Goal: Information Seeking & Learning: Learn about a topic

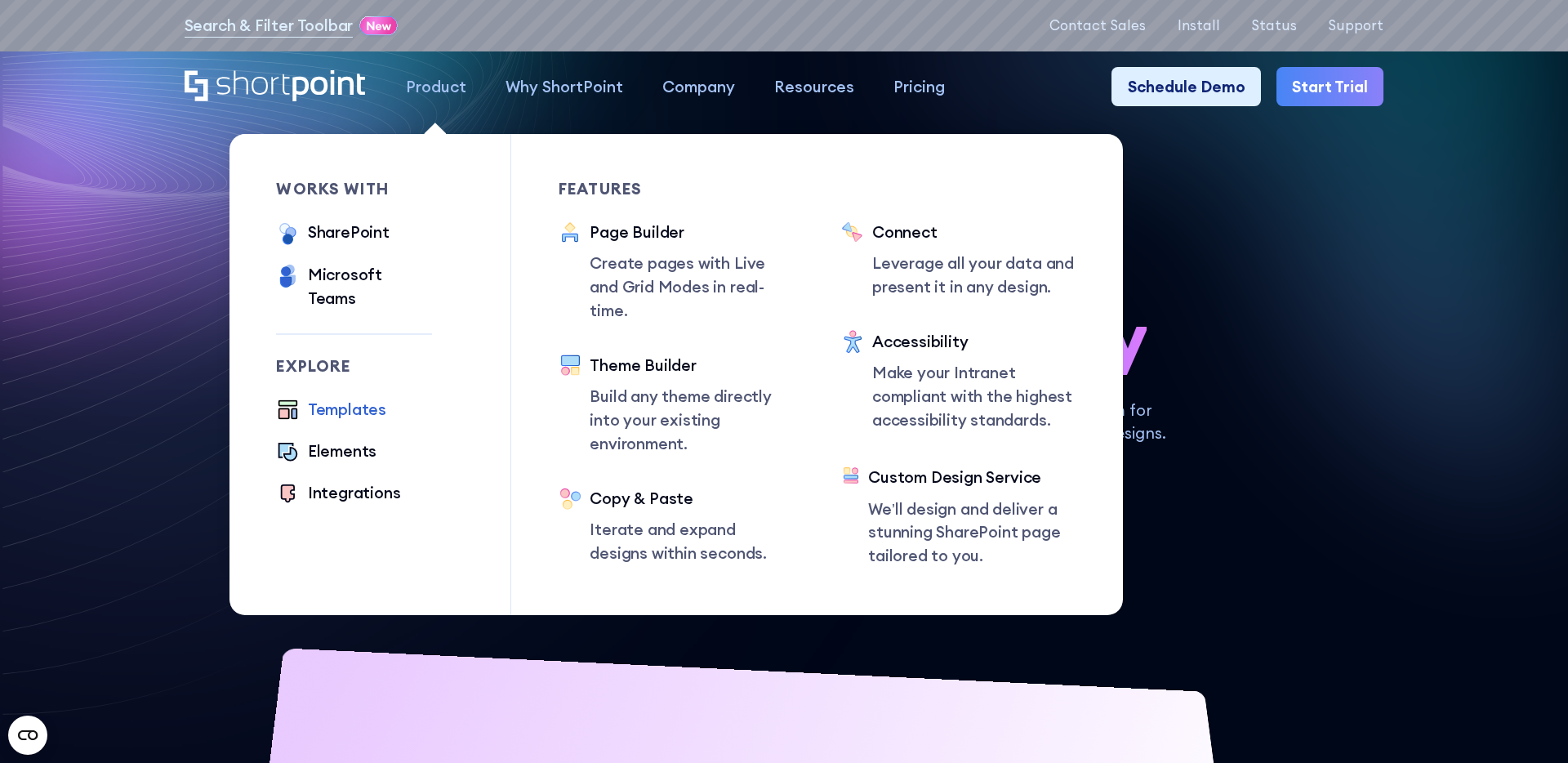
click at [347, 398] on div "Templates" at bounding box center [347, 410] width 79 height 24
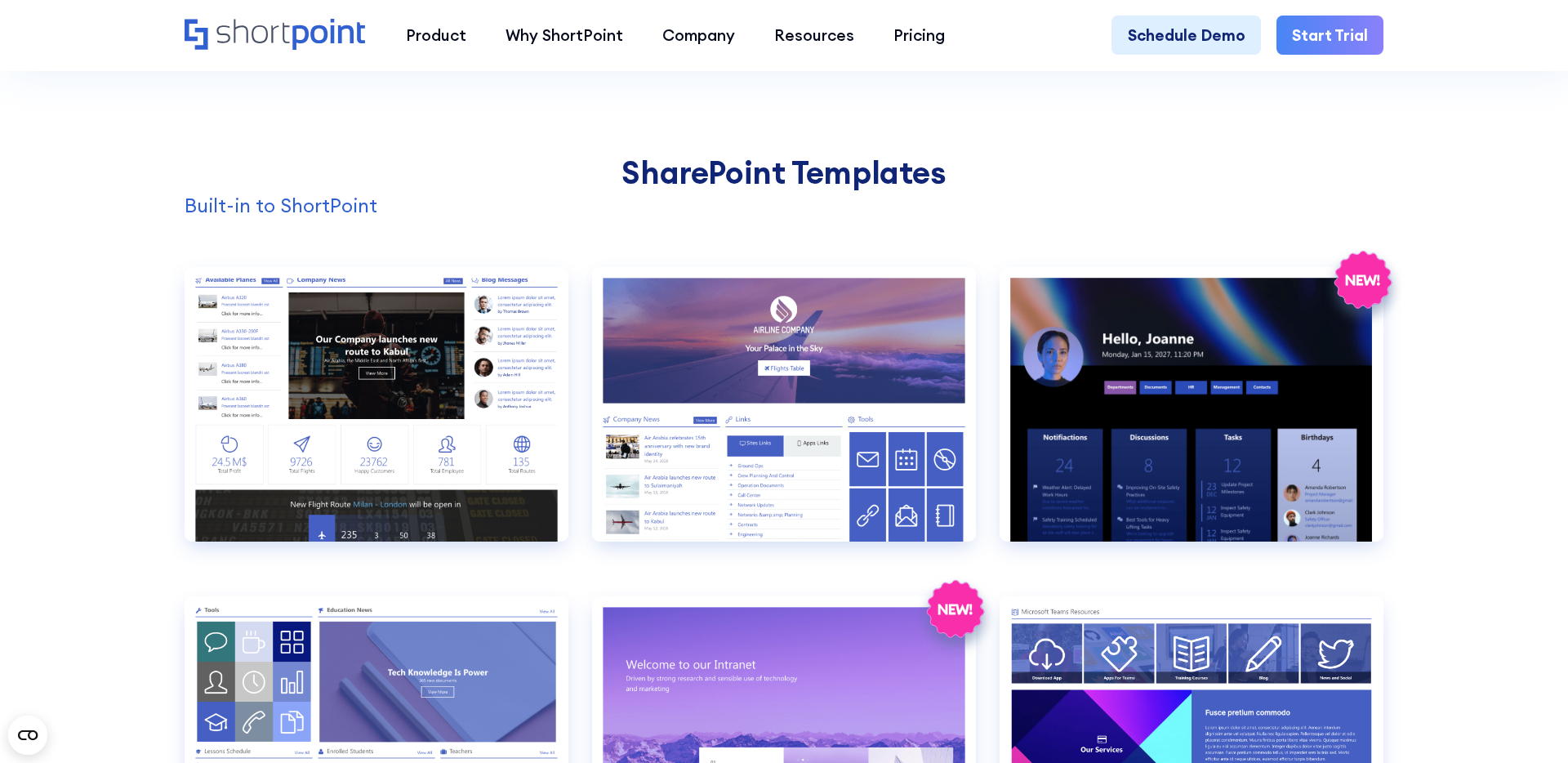
scroll to position [1615, 0]
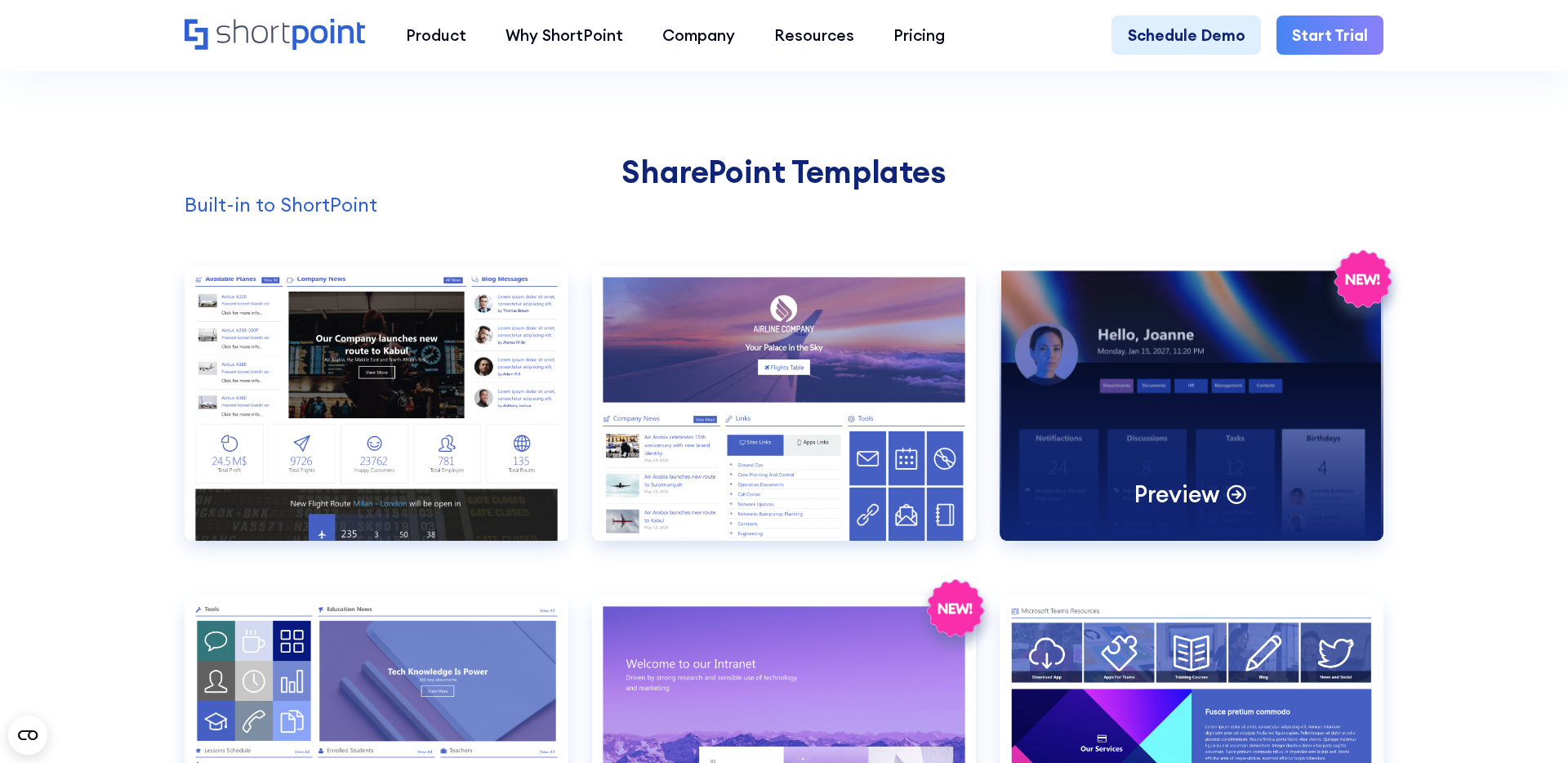
click at [1166, 430] on div "Preview" at bounding box center [1192, 403] width 384 height 274
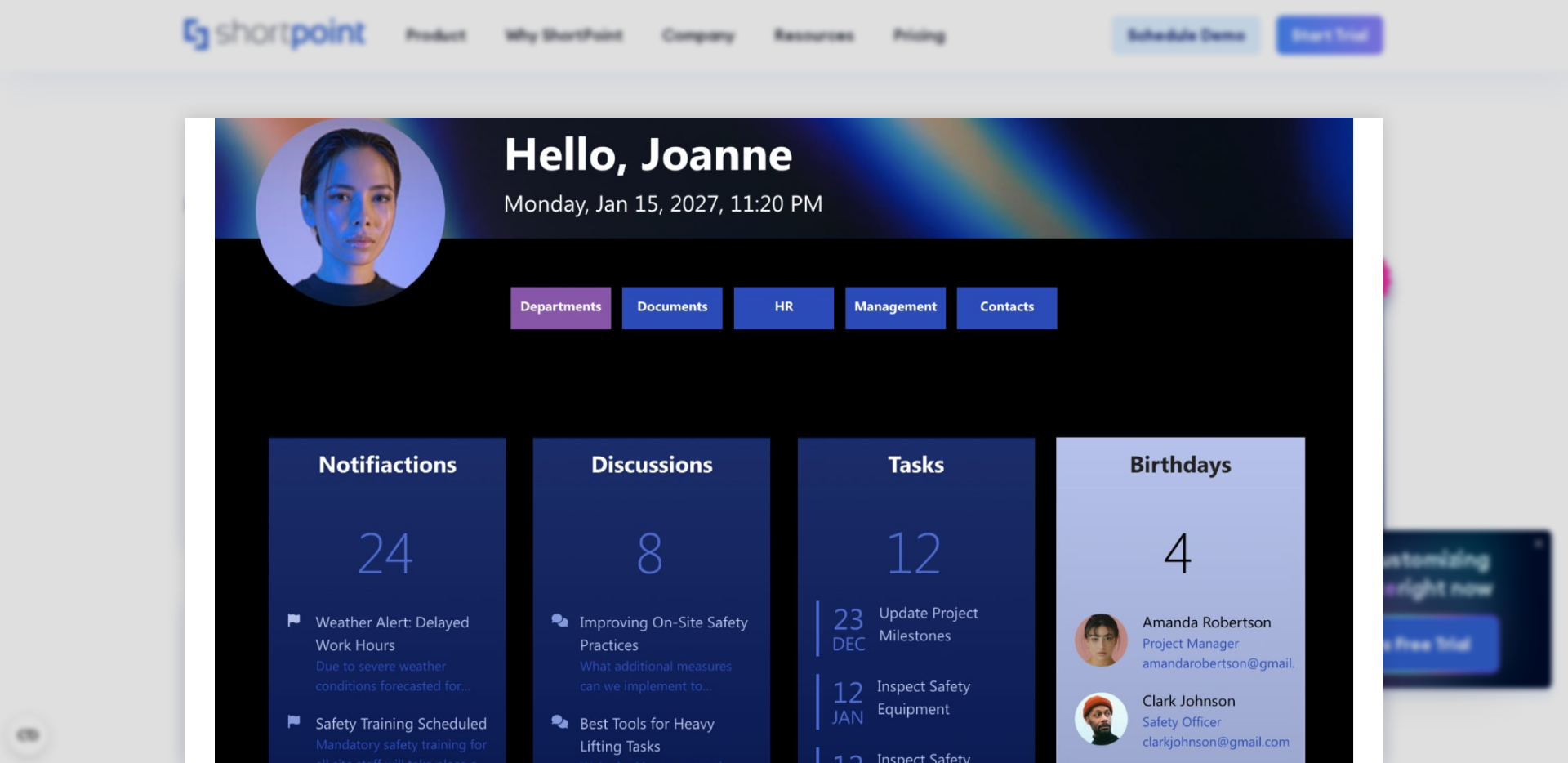
scroll to position [0, 0]
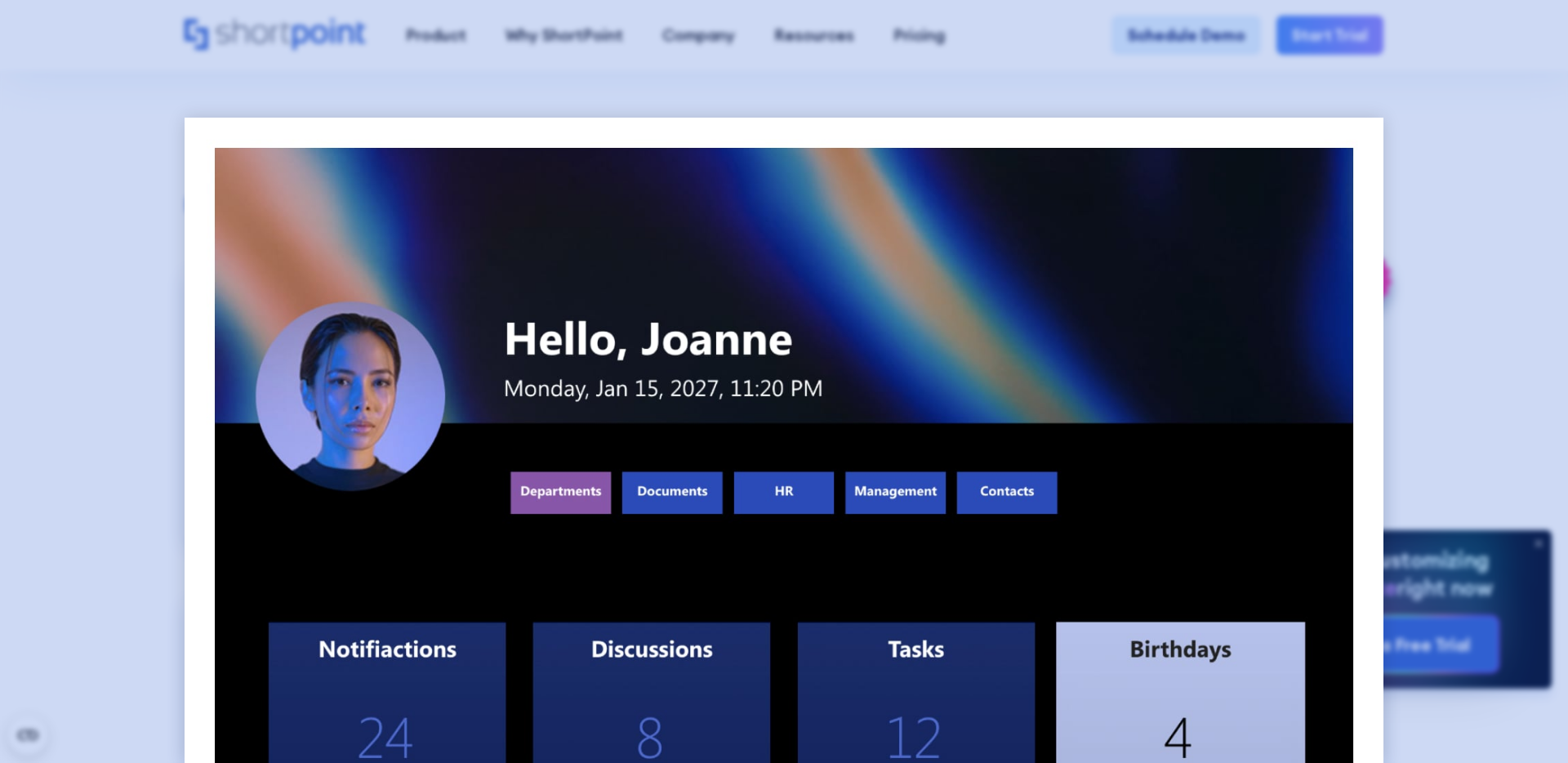
click at [1456, 272] on div at bounding box center [784, 381] width 1568 height 763
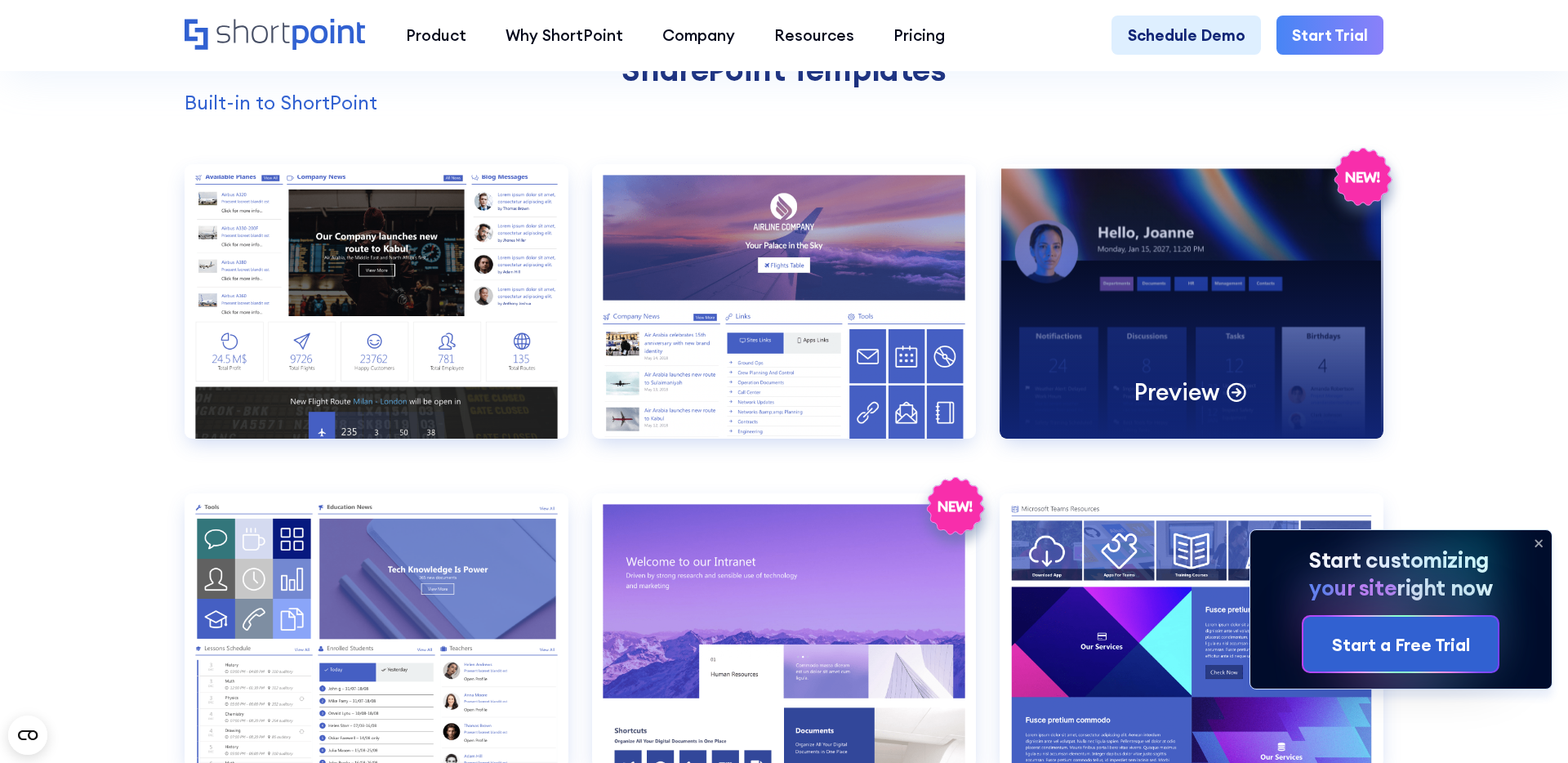
scroll to position [1718, 0]
click at [1198, 395] on p "Preview" at bounding box center [1177, 390] width 85 height 30
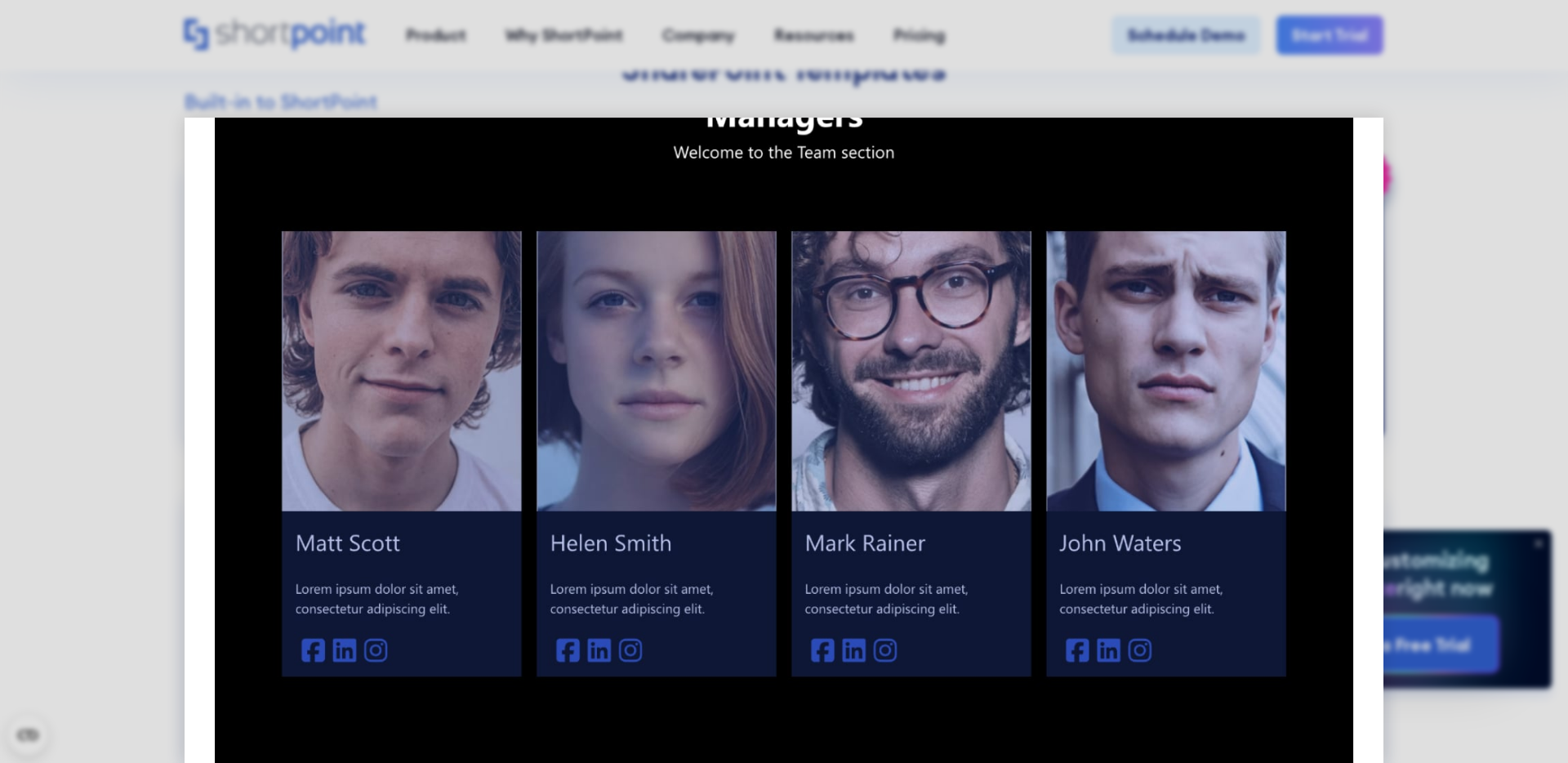
scroll to position [1503, 0]
click at [689, 181] on img at bounding box center [784, 163] width 1200 height 3098
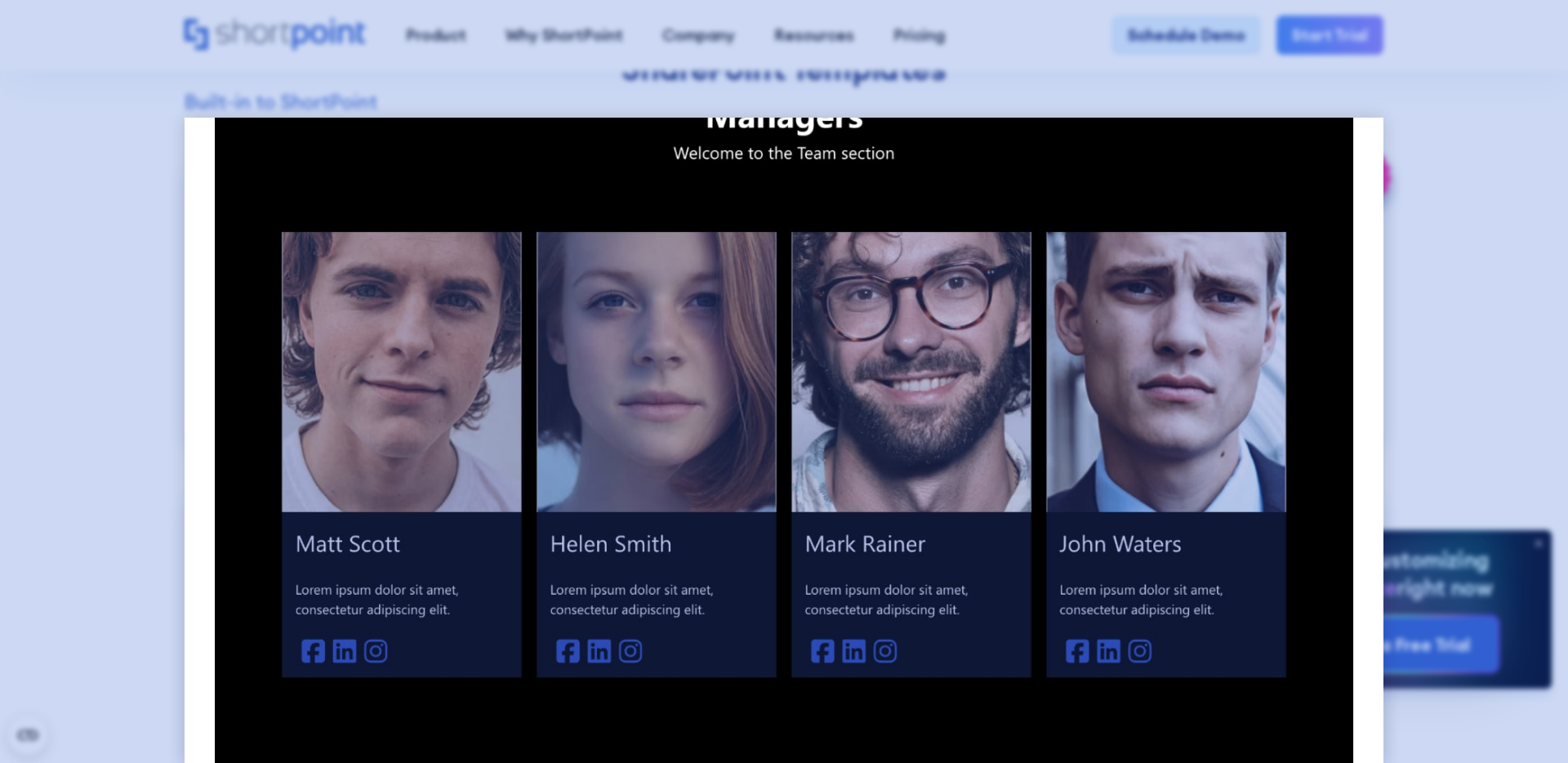
click at [116, 234] on div at bounding box center [784, 381] width 1568 height 763
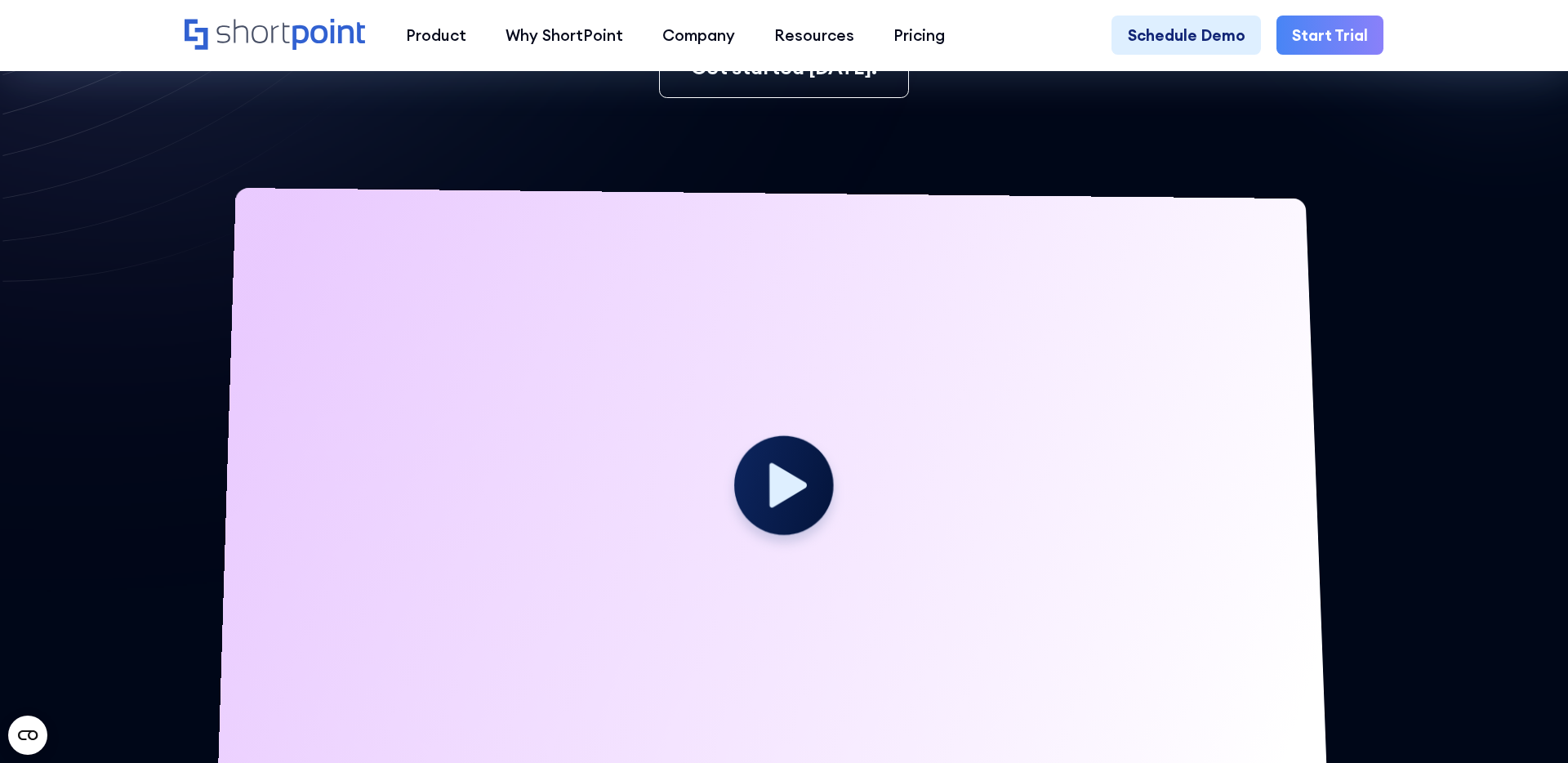
scroll to position [442, 0]
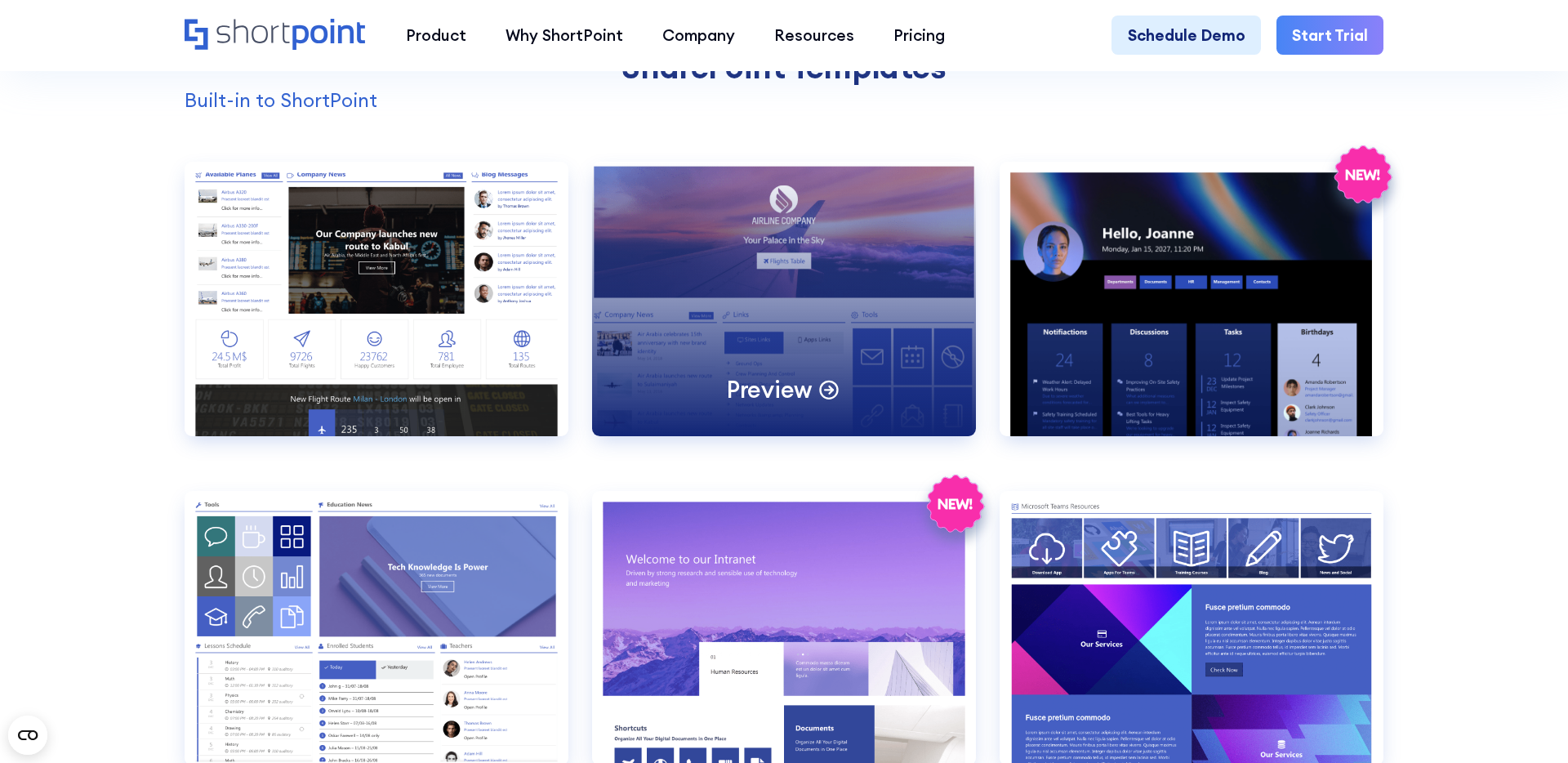
scroll to position [1721, 0]
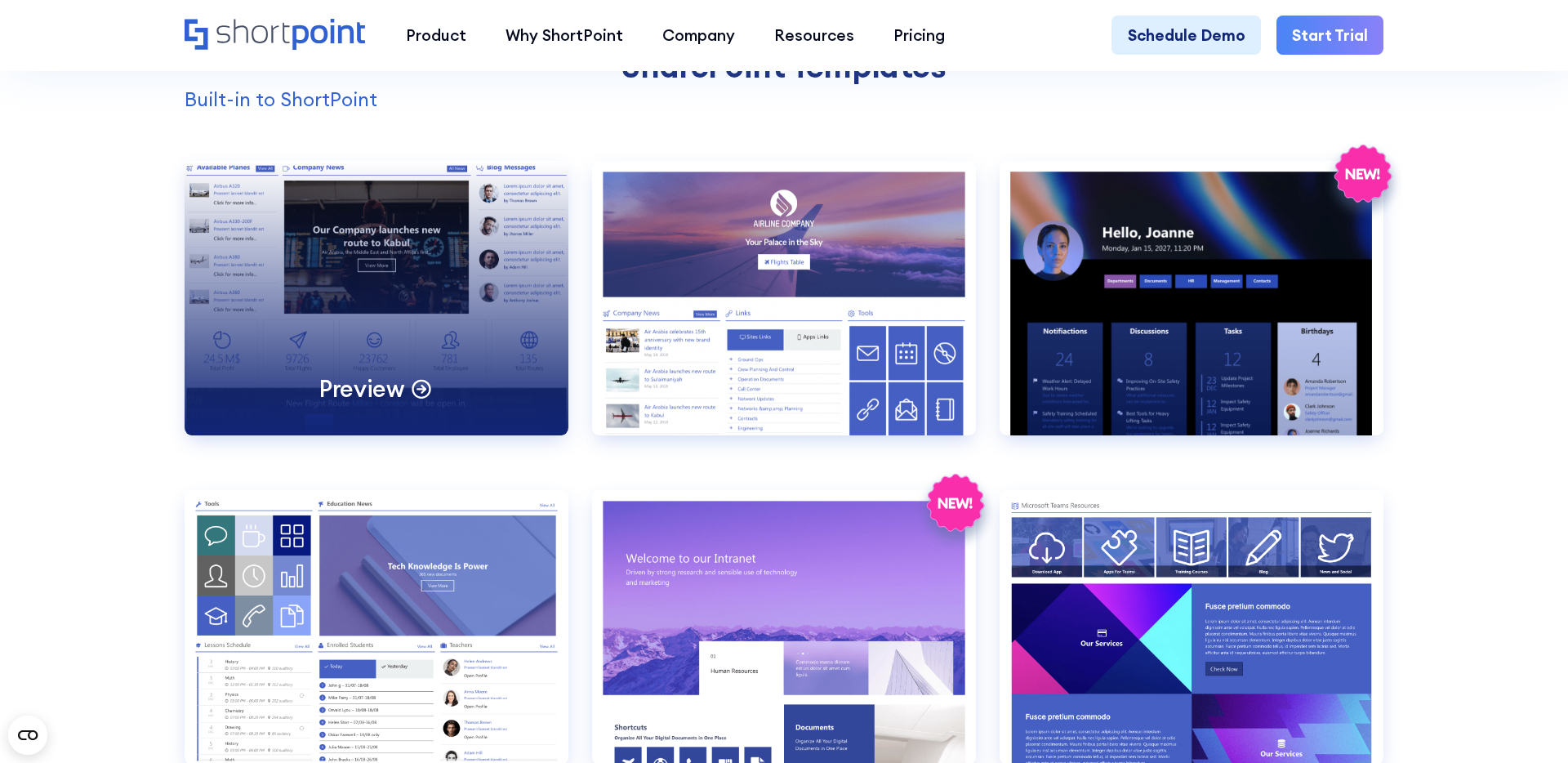
click at [449, 292] on div "Preview" at bounding box center [376, 298] width 384 height 274
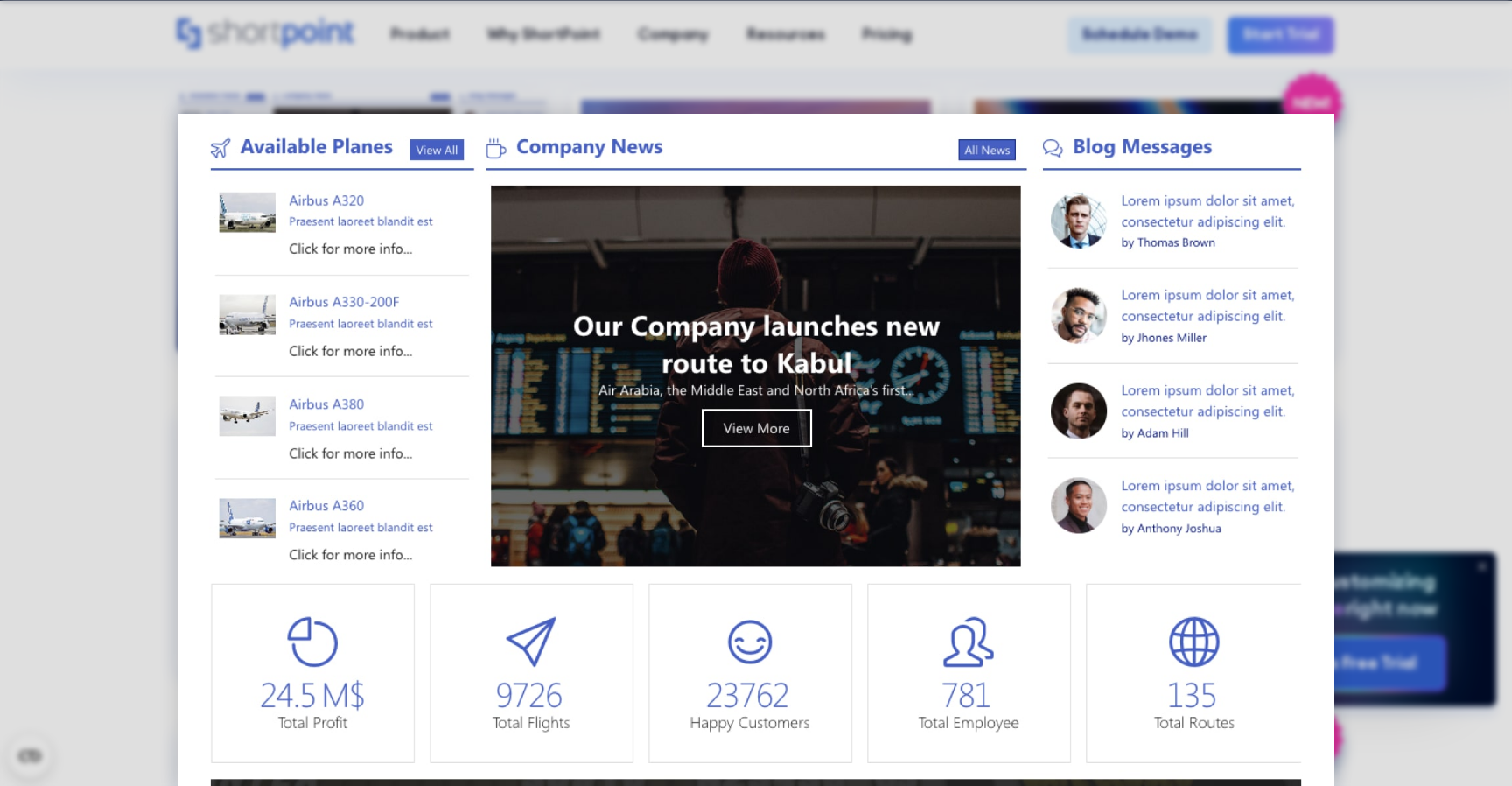
scroll to position [0, 0]
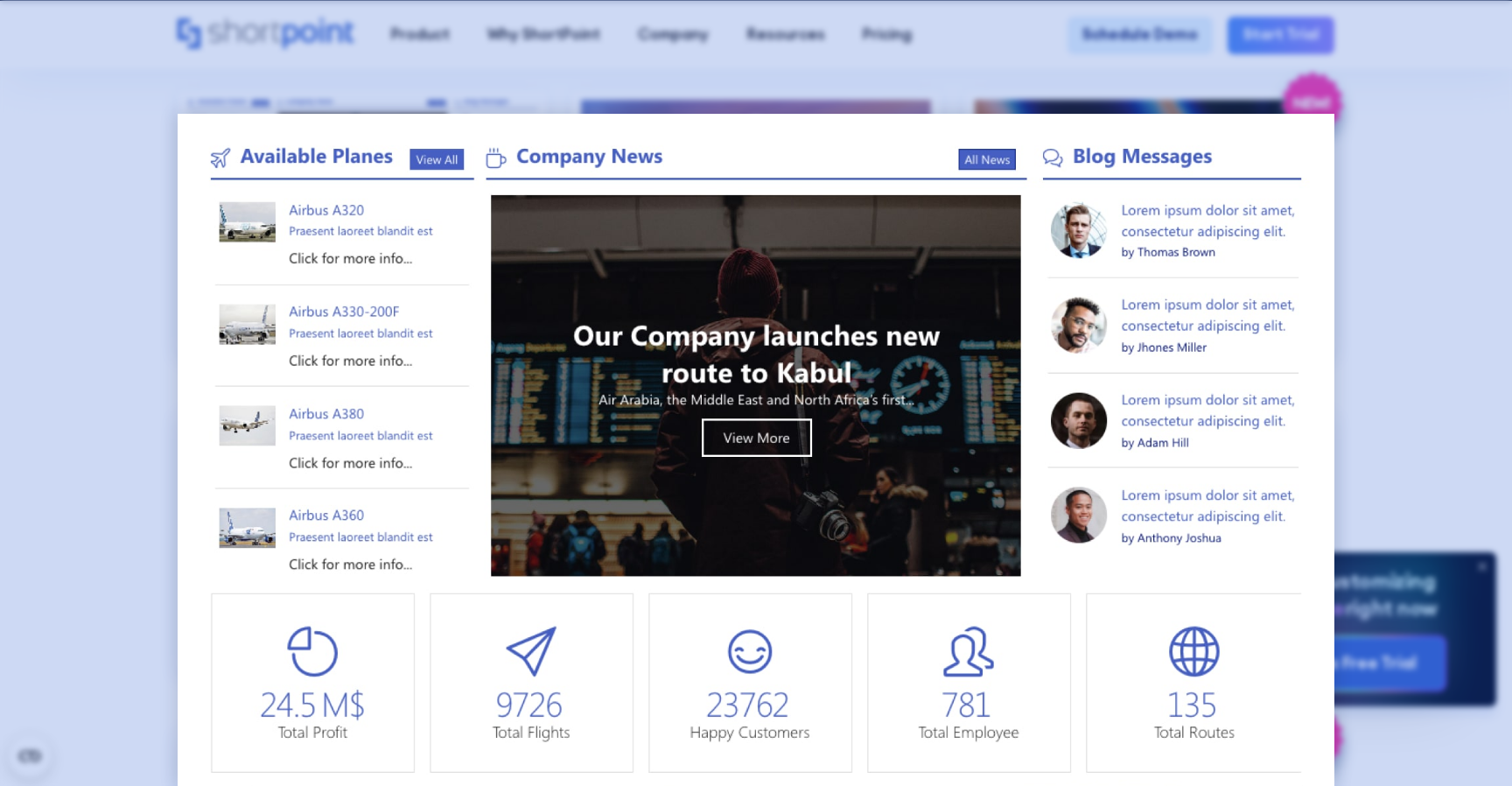
click at [71, 118] on div at bounding box center [756, 393] width 1512 height 786
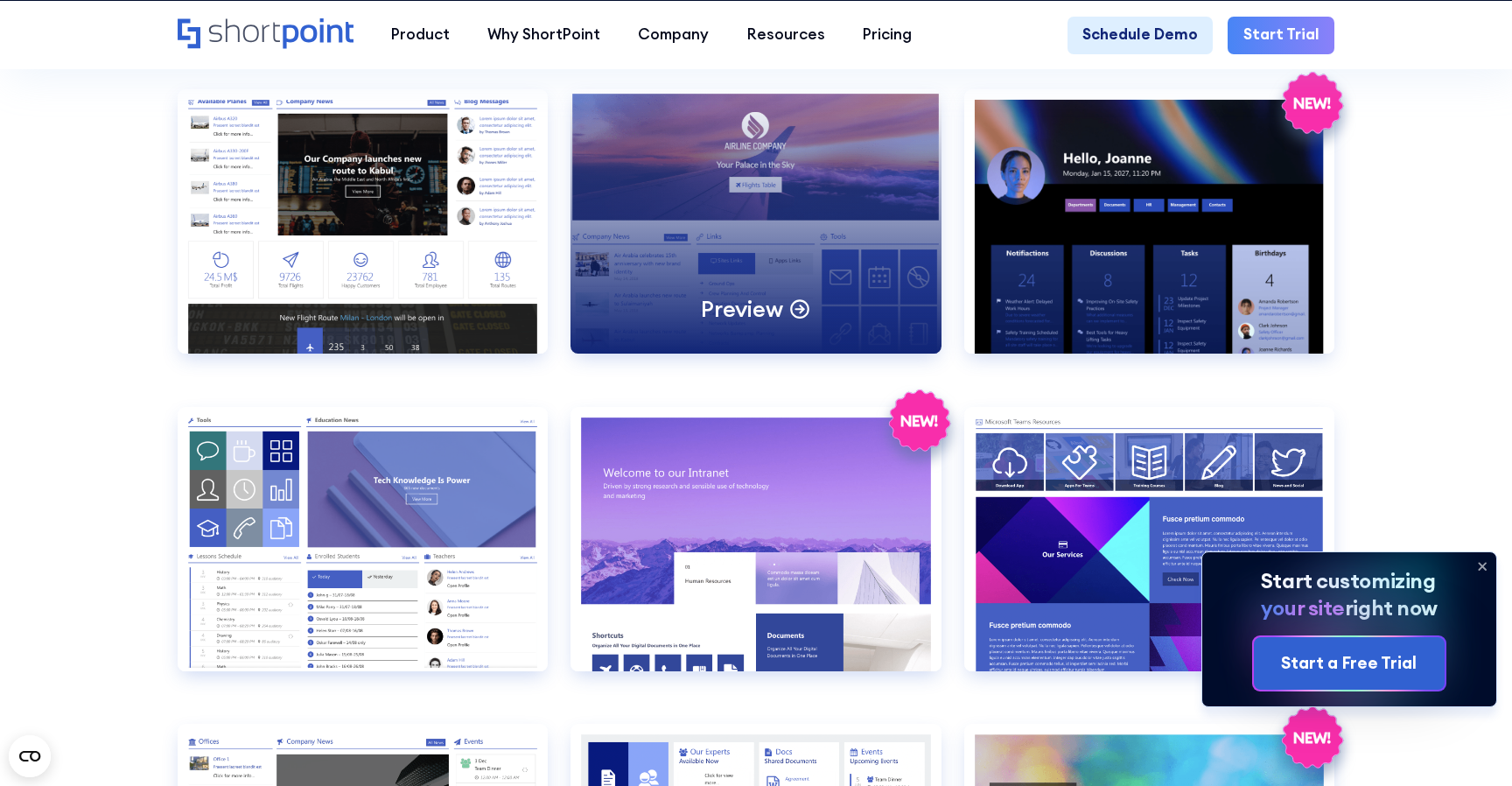
click at [652, 205] on div "Preview" at bounding box center [756, 221] width 370 height 265
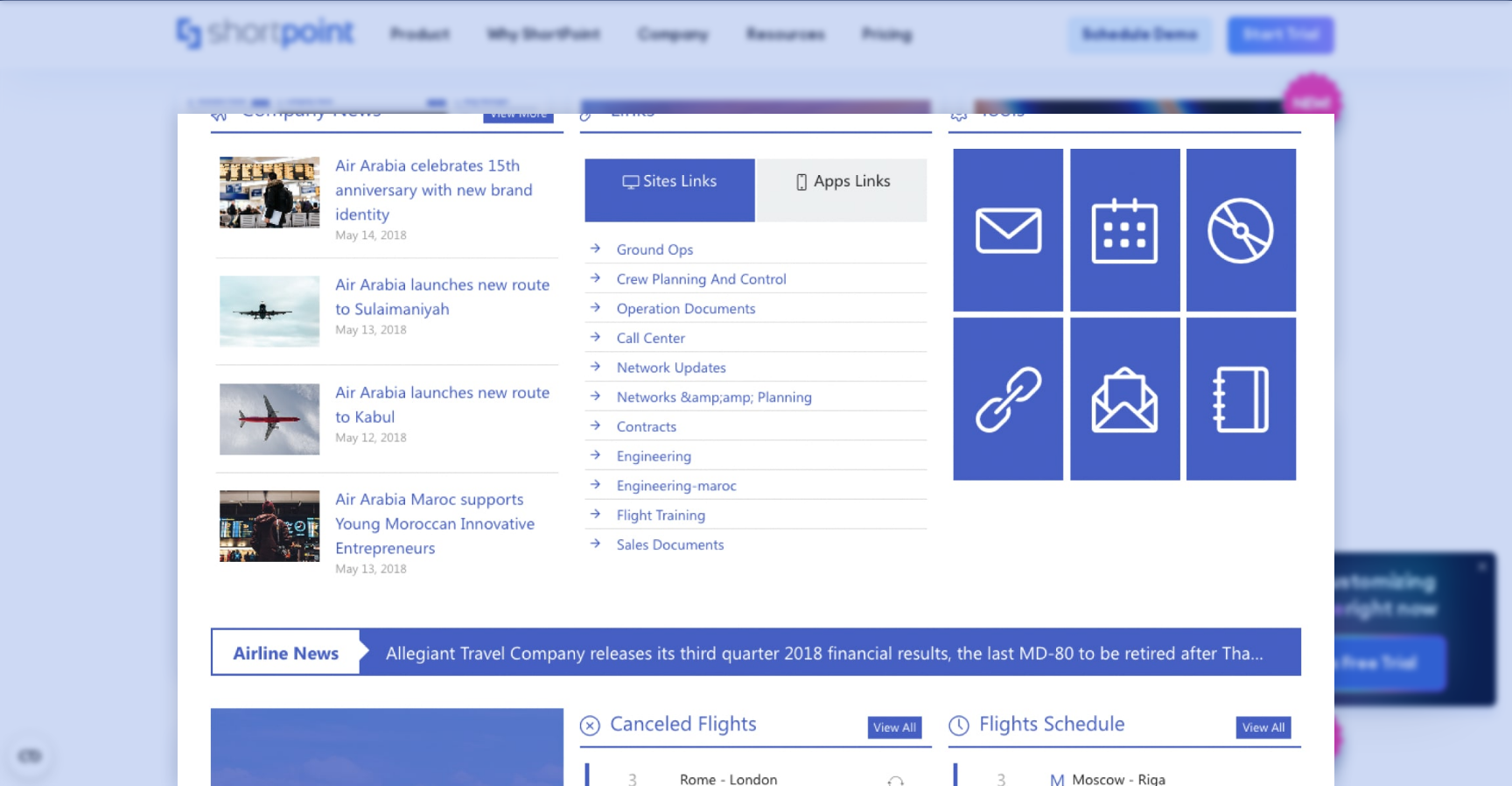
scroll to position [807, 0]
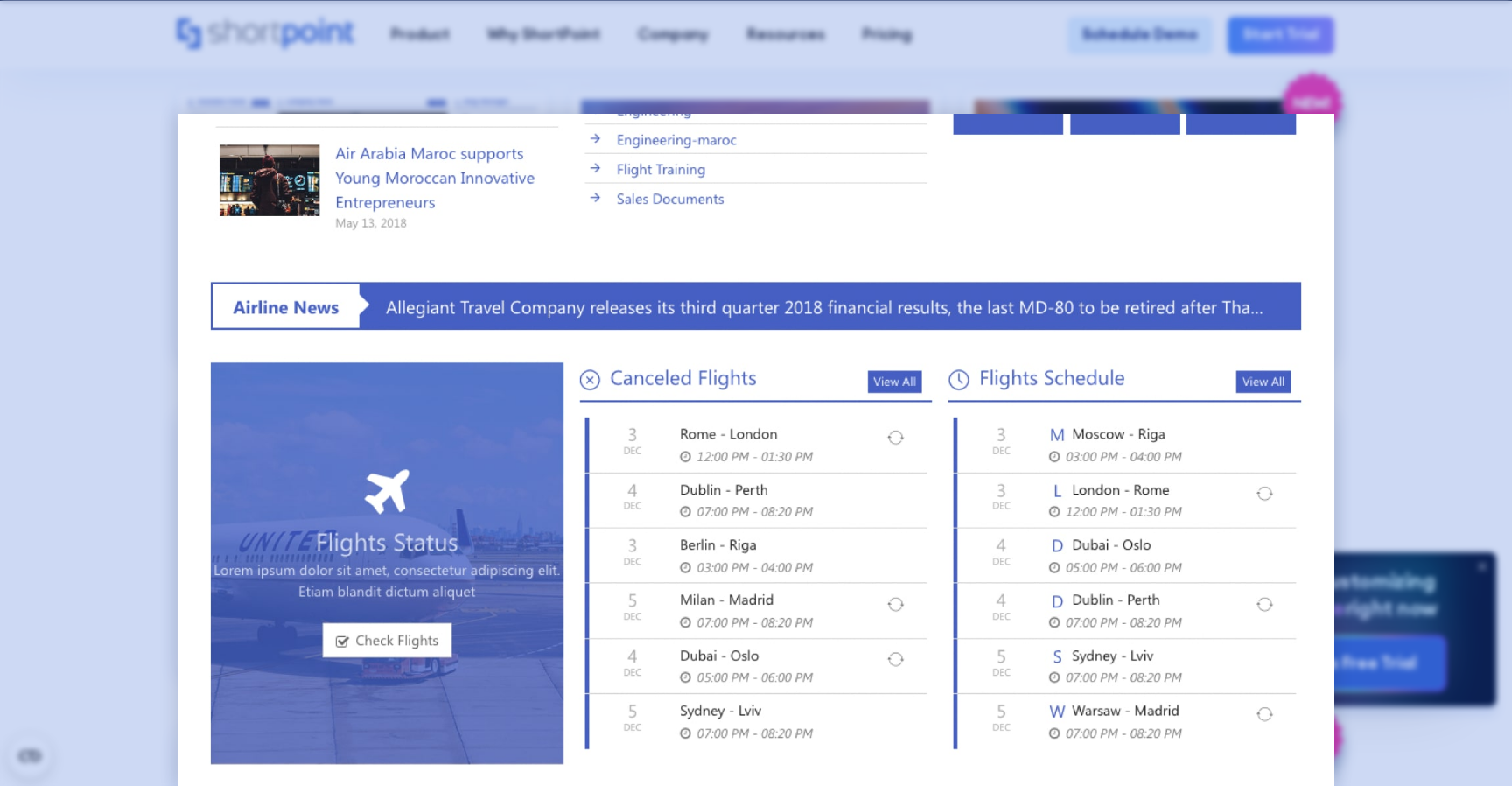
click at [95, 264] on div at bounding box center [756, 393] width 1512 height 786
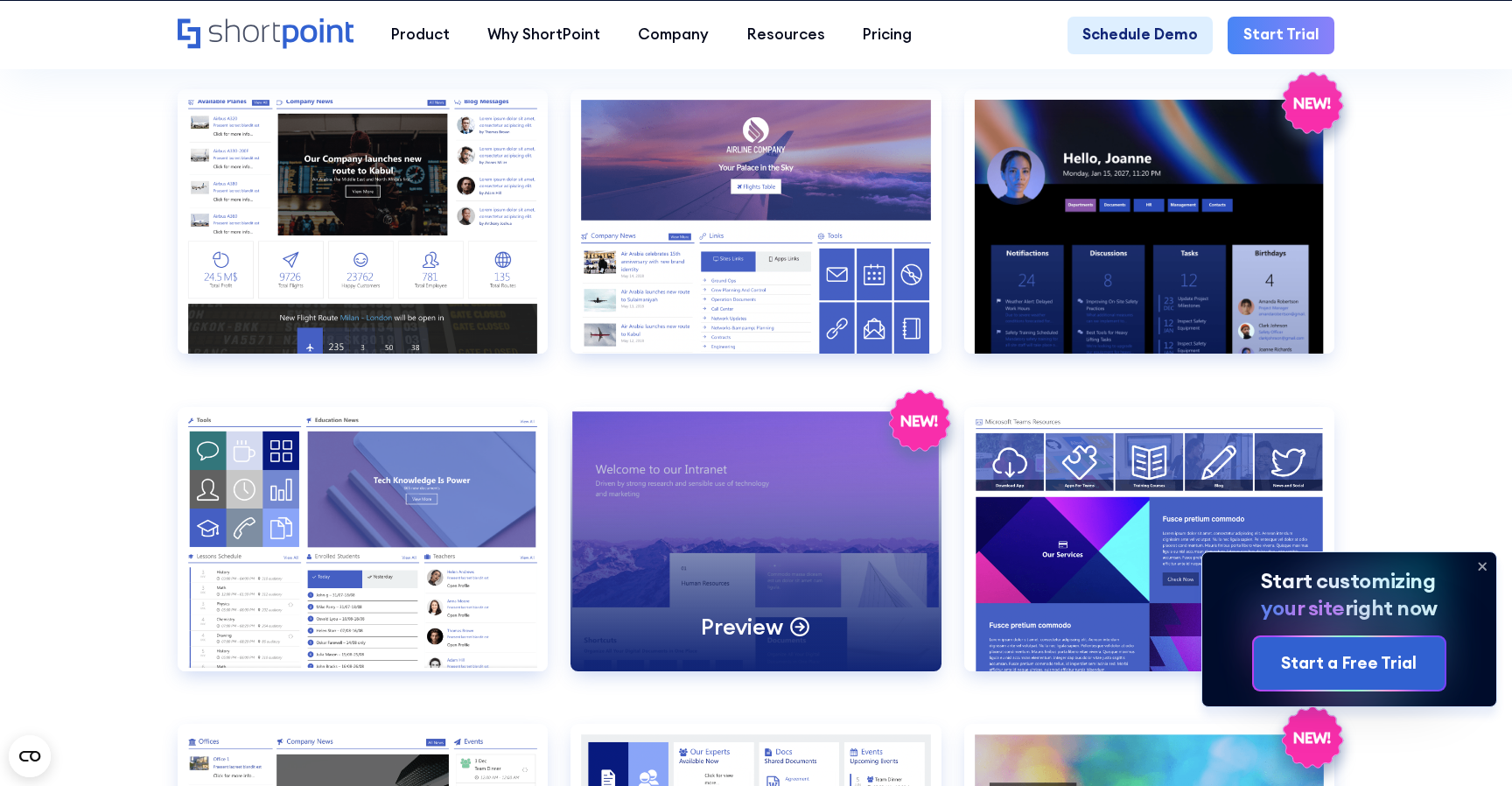
click at [679, 466] on div "Preview" at bounding box center [756, 539] width 370 height 265
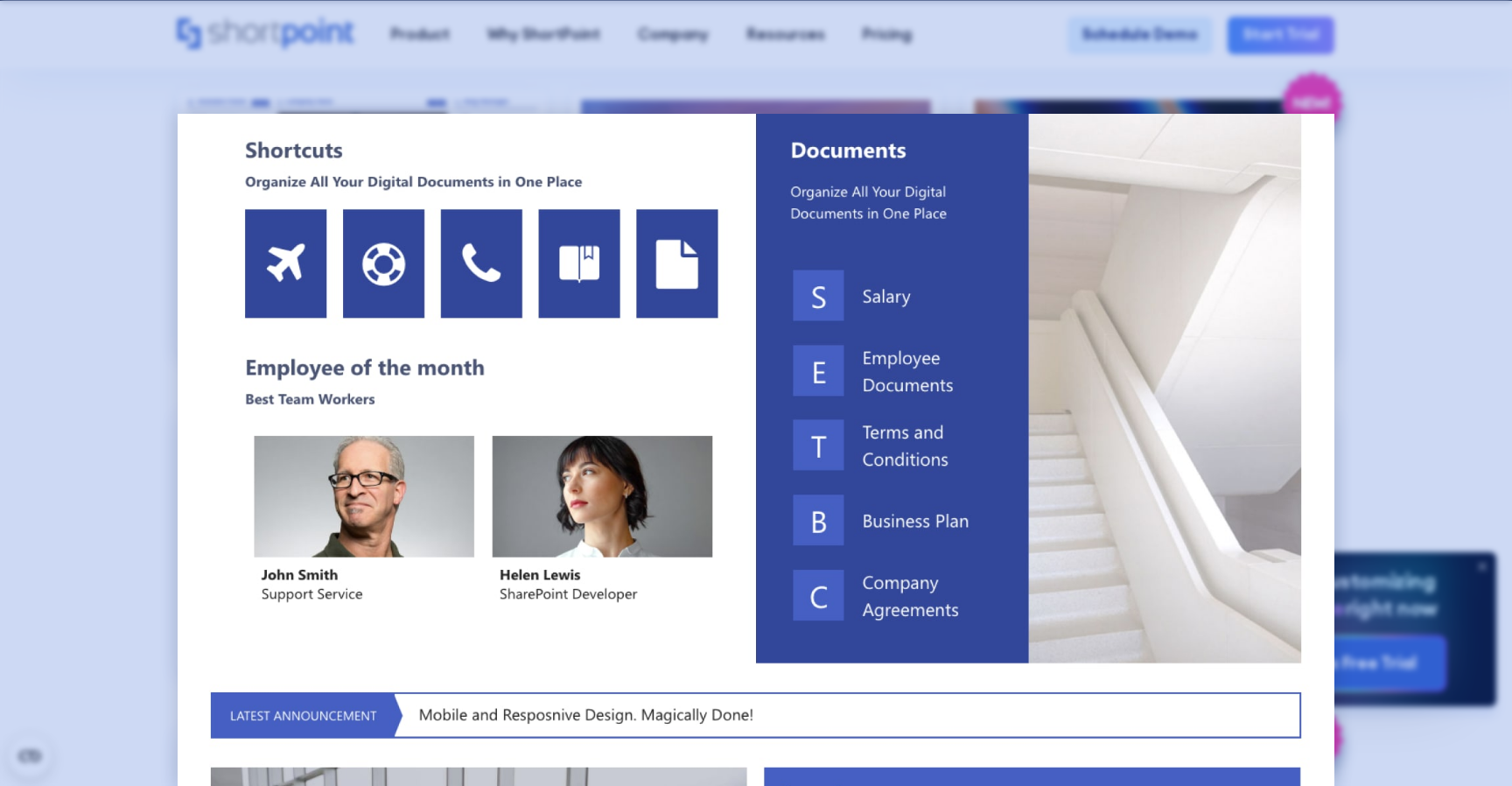
scroll to position [725, 0]
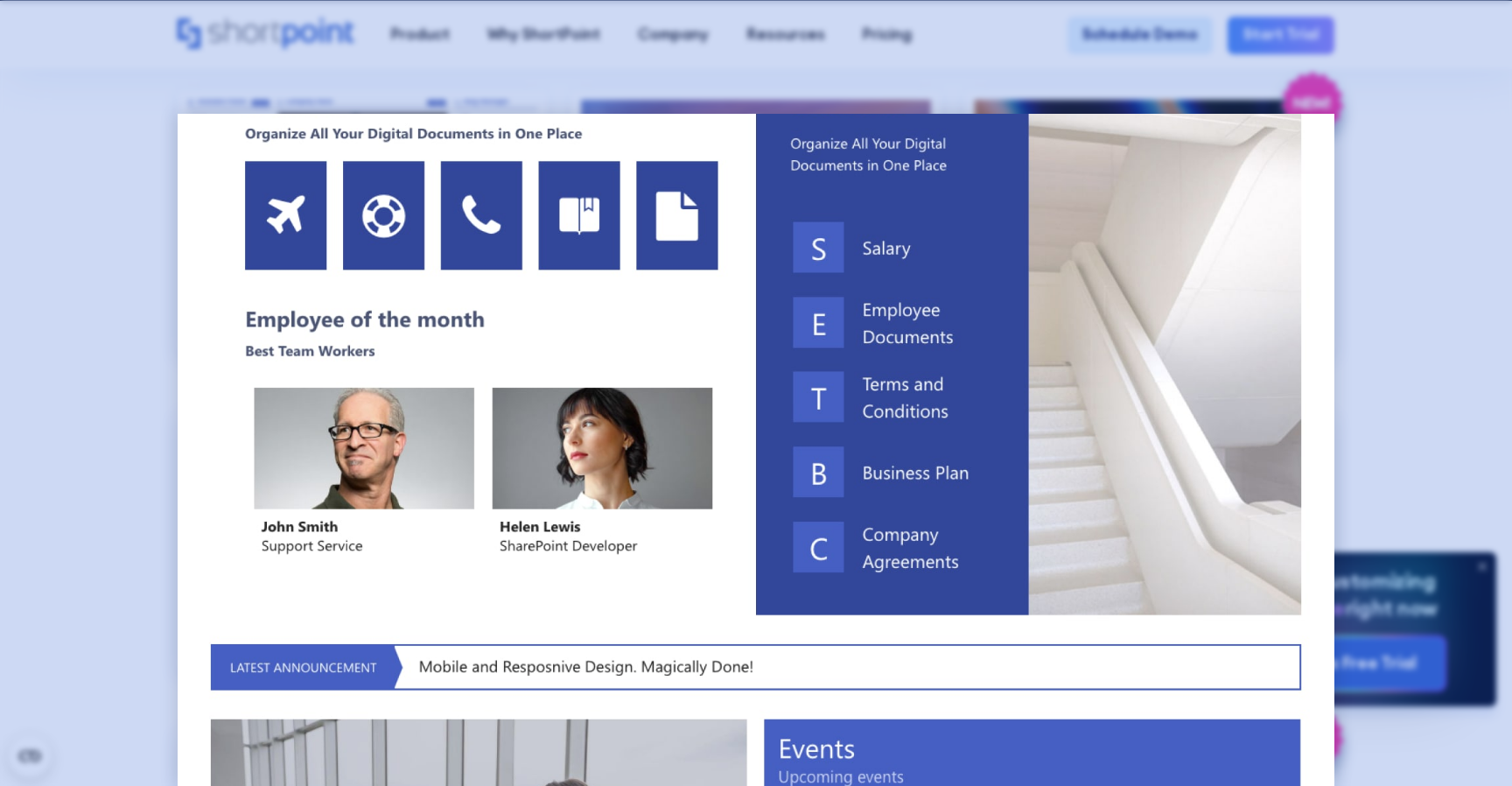
click at [87, 260] on div at bounding box center [756, 393] width 1512 height 786
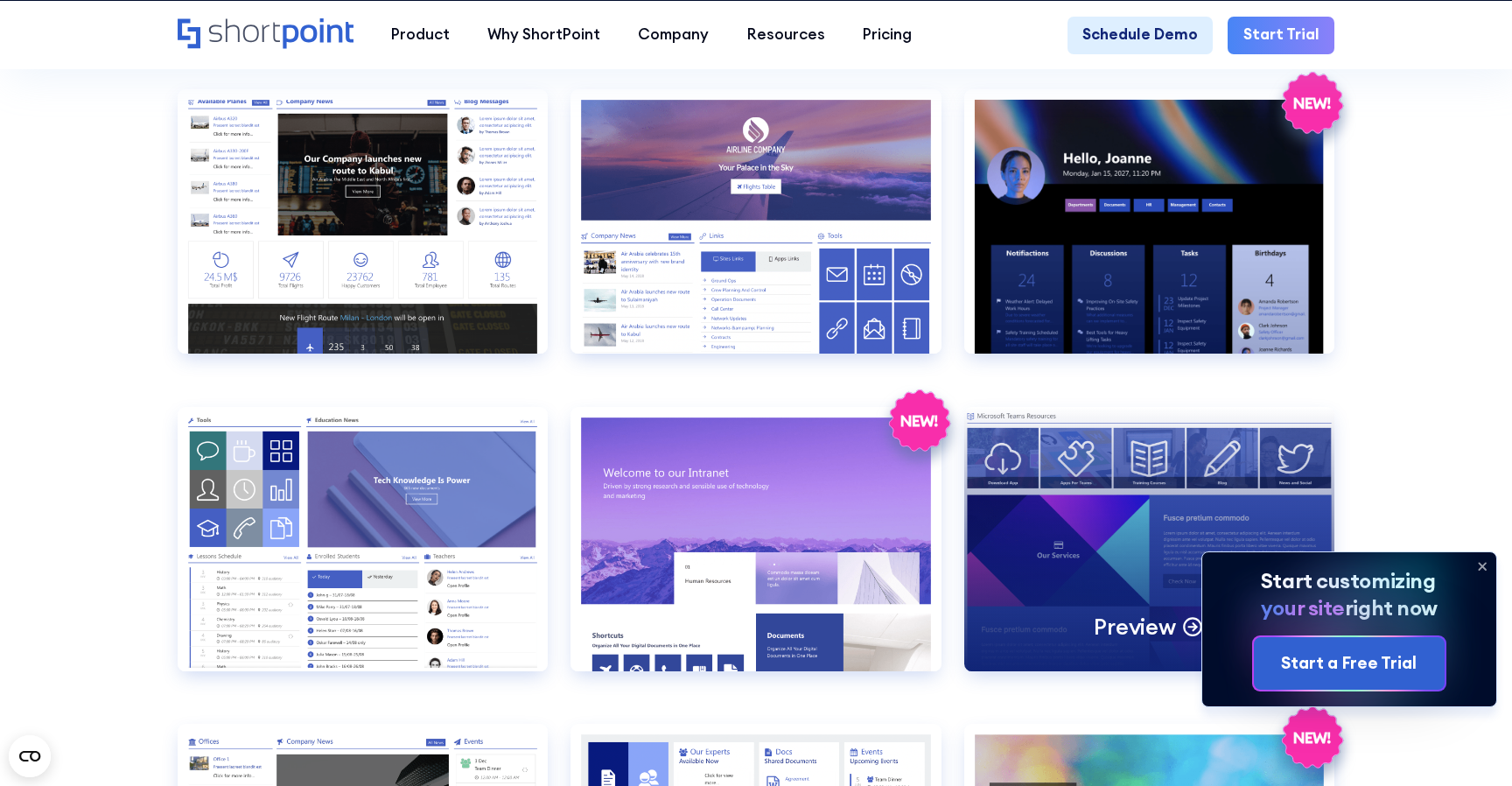
click at [1047, 478] on div "Preview" at bounding box center [1150, 539] width 370 height 265
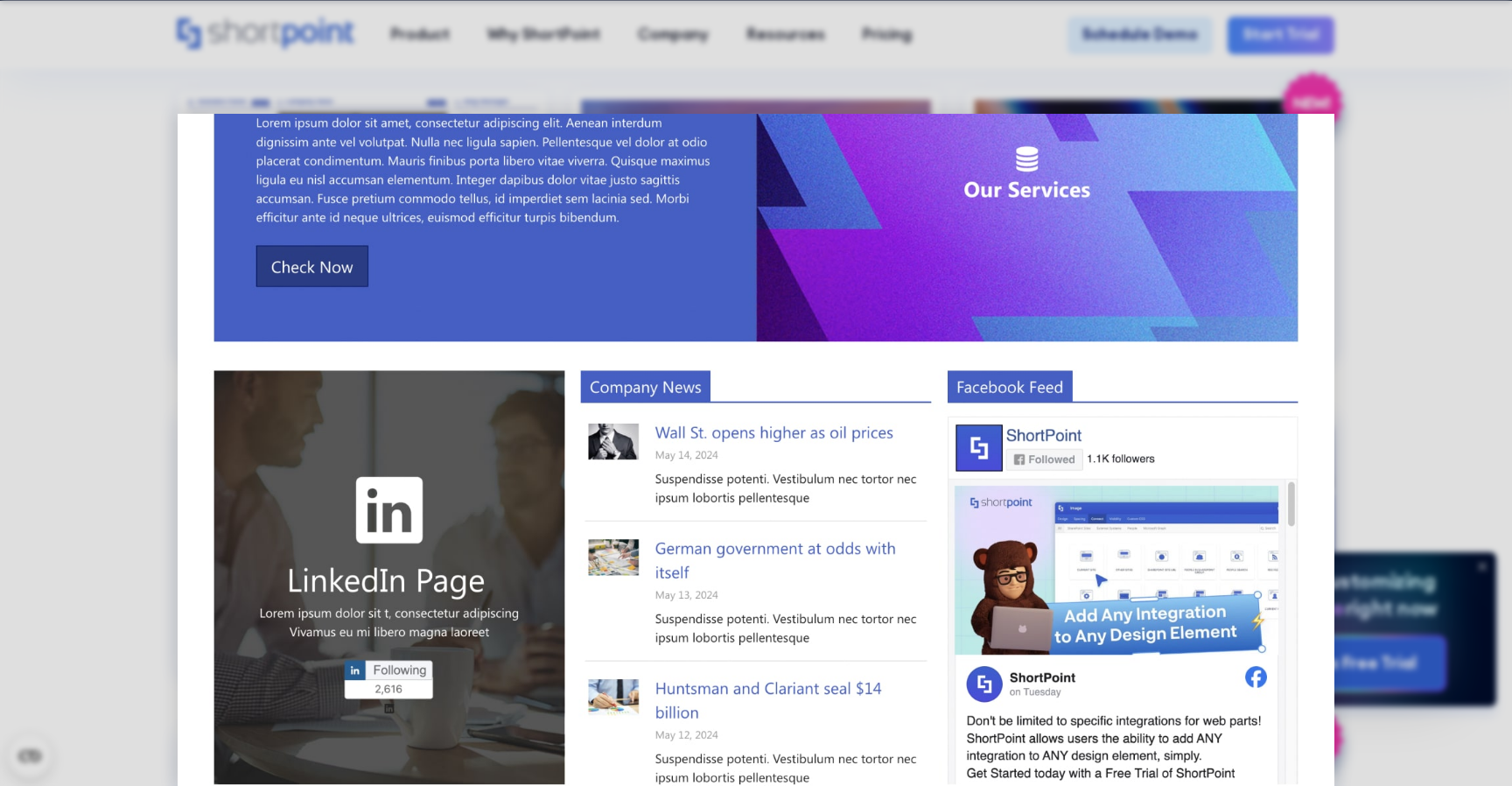
scroll to position [734, 0]
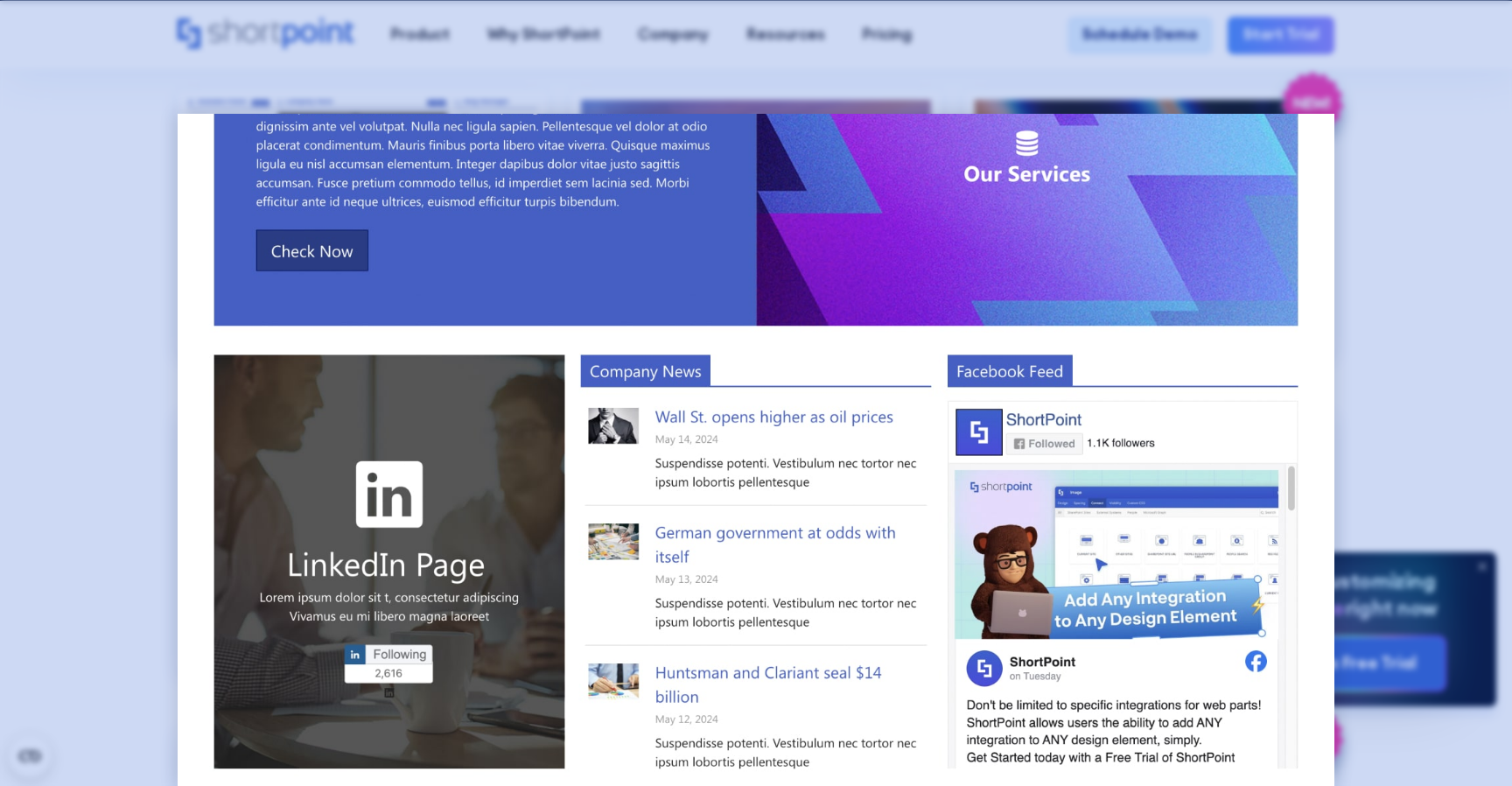
click at [116, 308] on div at bounding box center [756, 393] width 1512 height 786
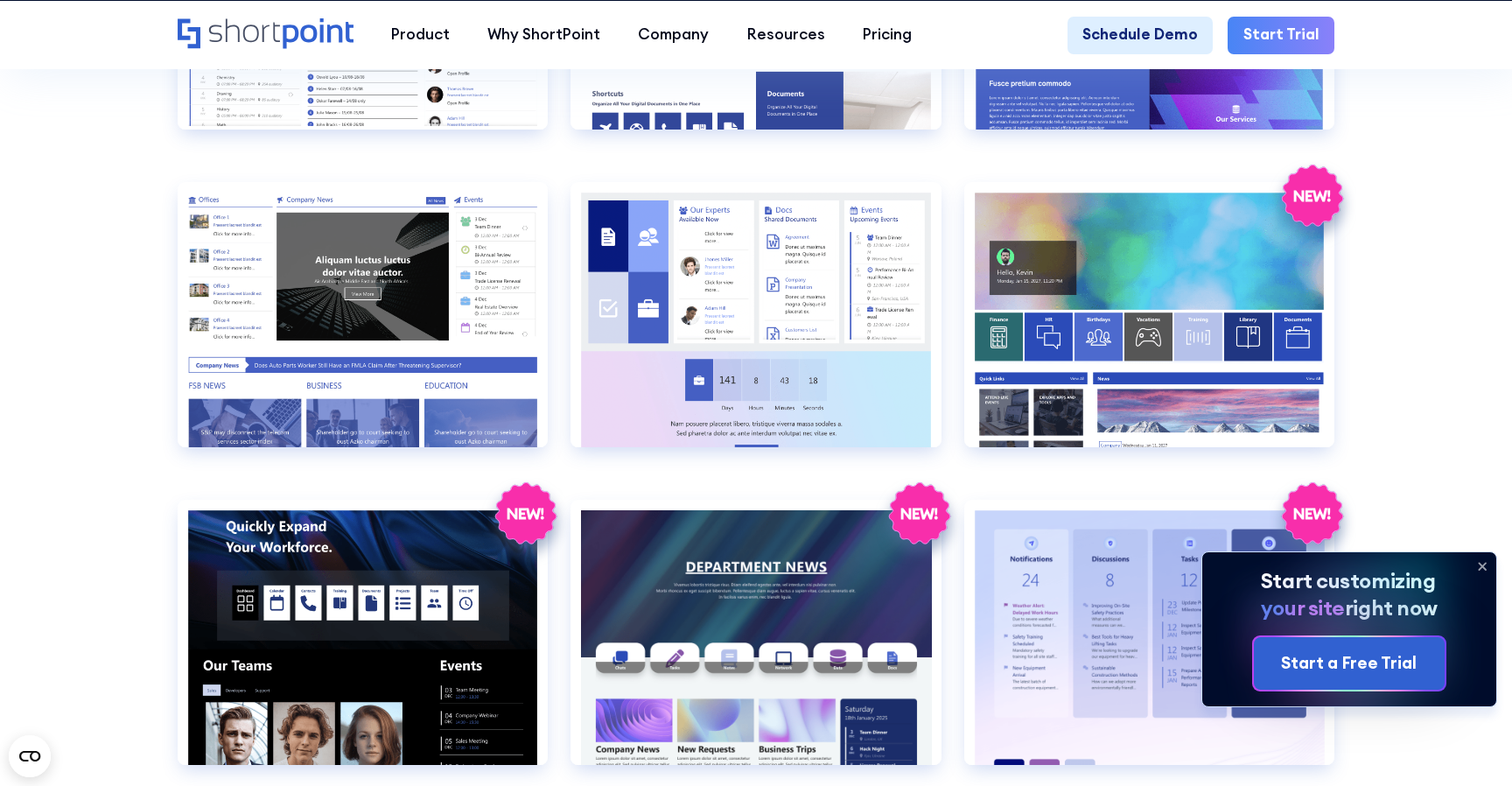
scroll to position [2269, 0]
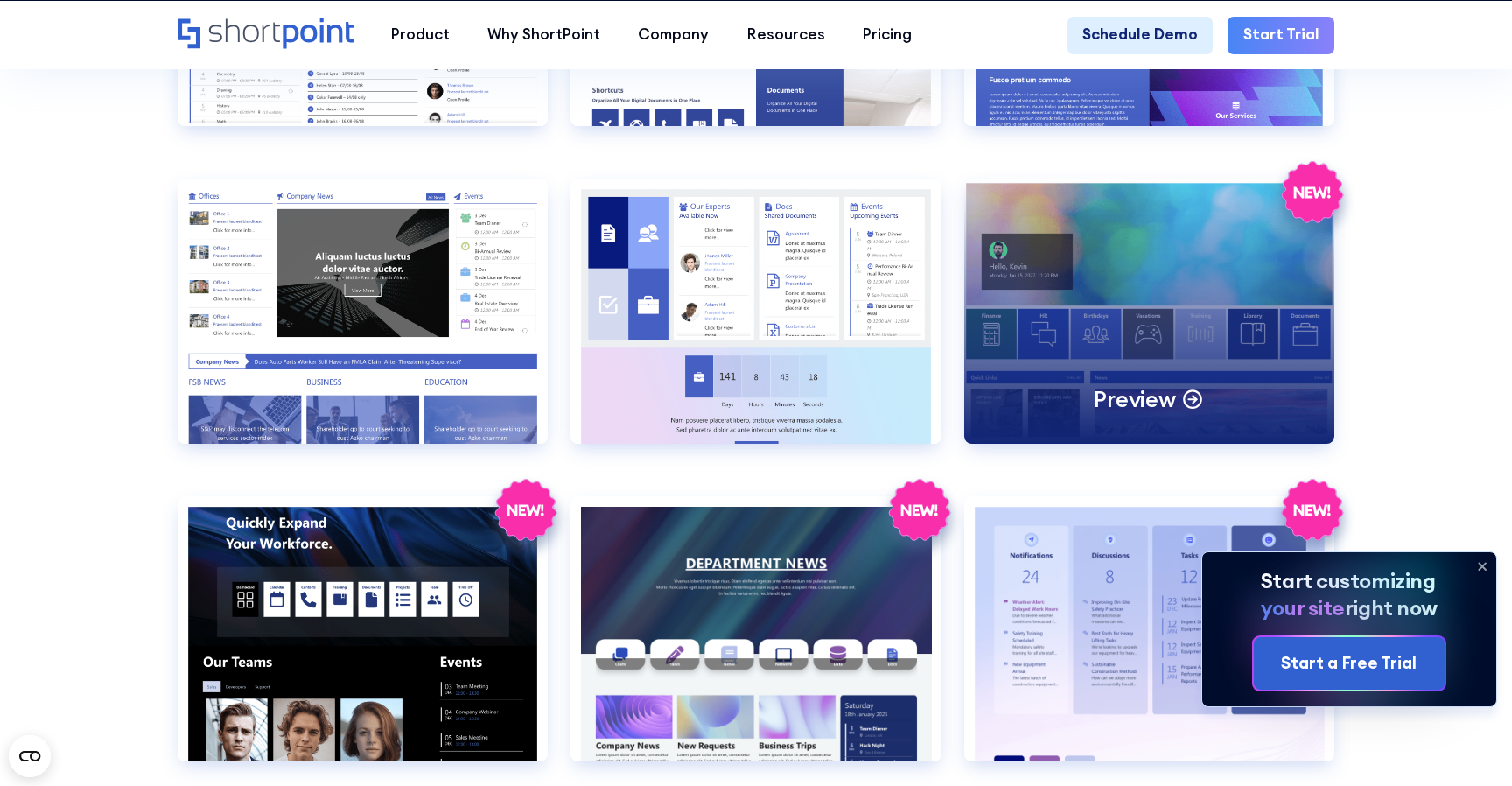
click at [1115, 325] on div "Preview" at bounding box center [1150, 310] width 370 height 265
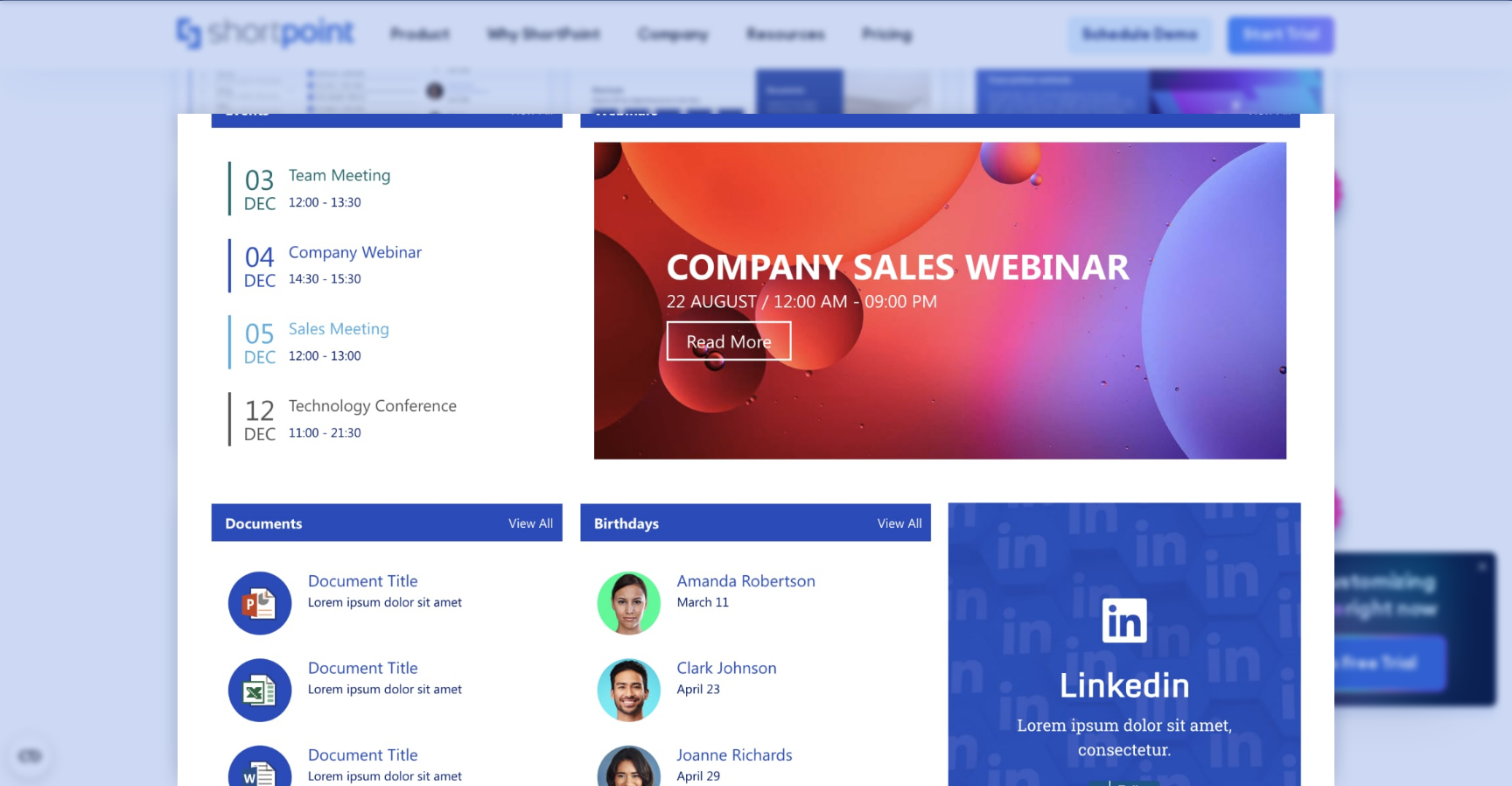
scroll to position [1176, 0]
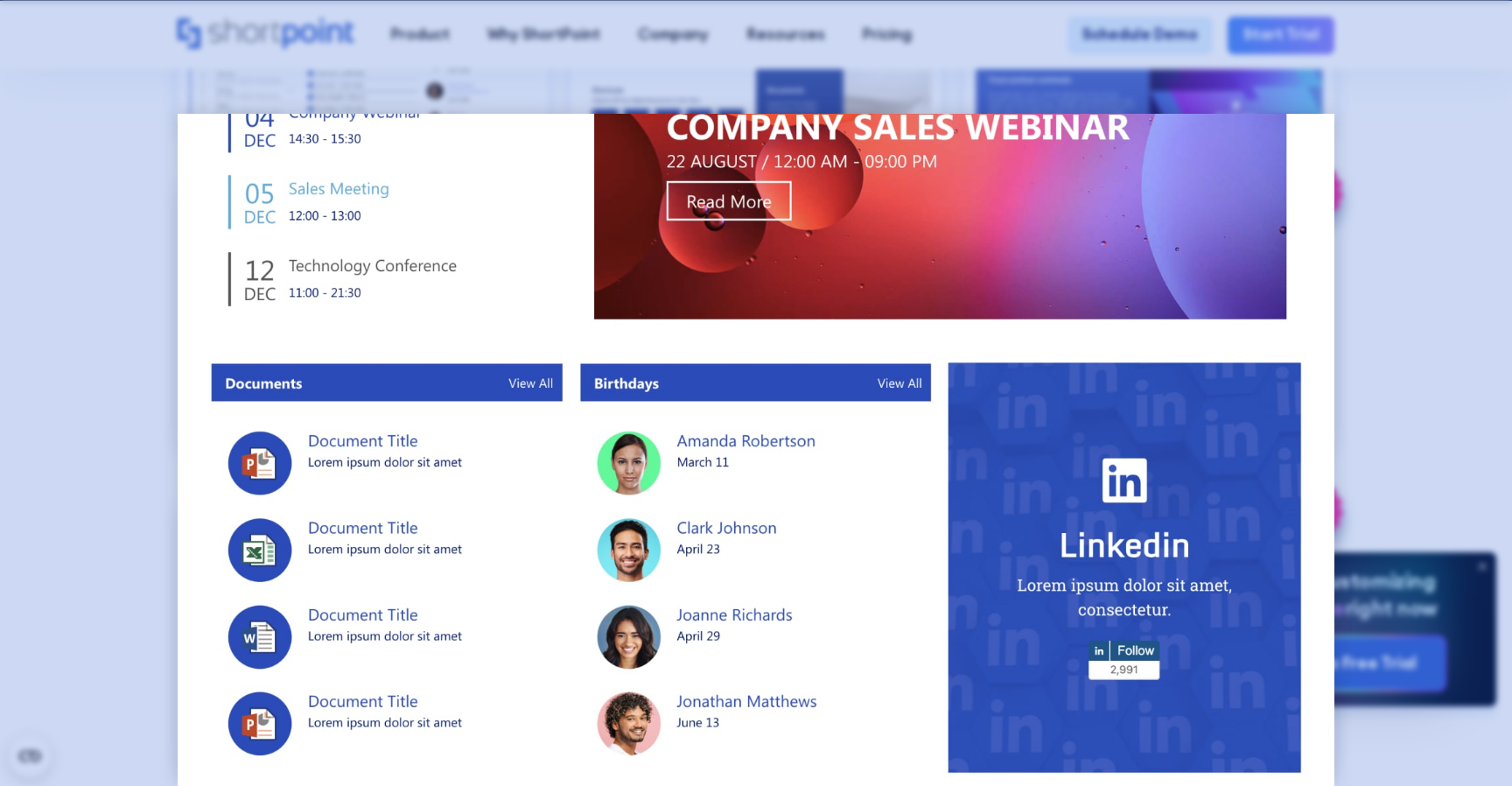
click at [84, 394] on div at bounding box center [756, 393] width 1512 height 786
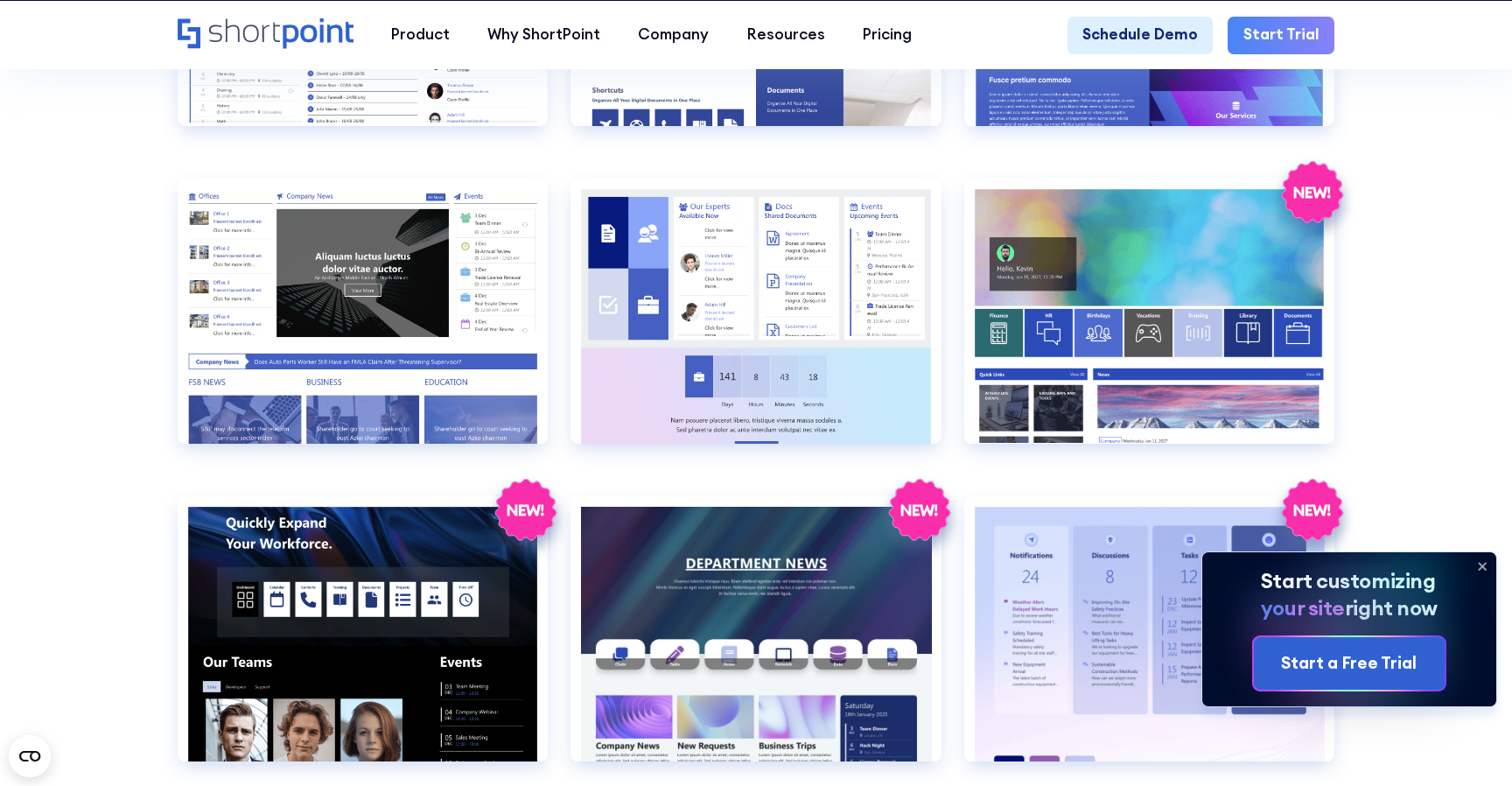
click at [84, 394] on section "SHAREPOINT INTRANET TEMPLATES Fully customizable SharePoint templates with Shor…" at bounding box center [756, 550] width 1512 height 5563
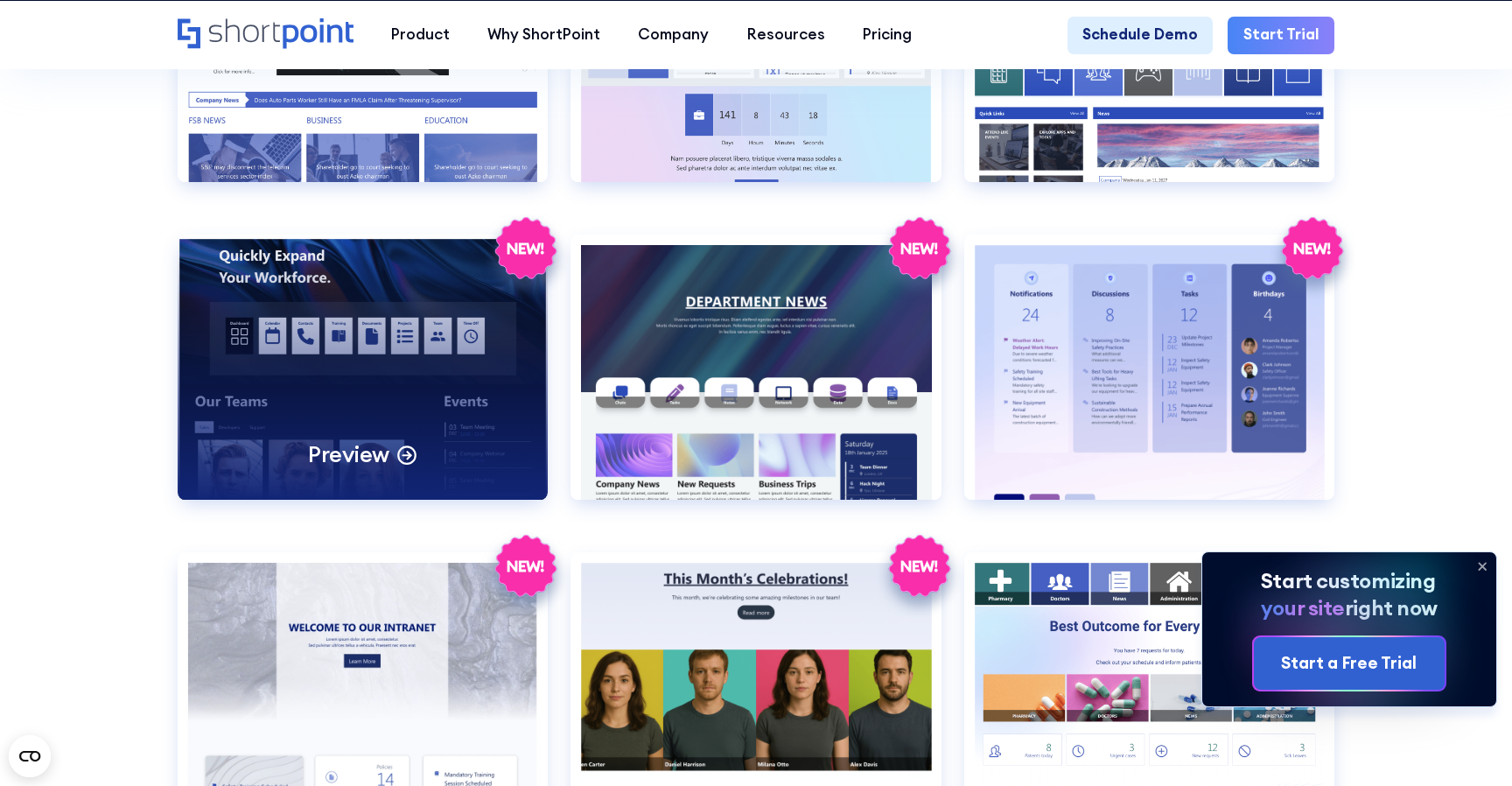
scroll to position [2539, 0]
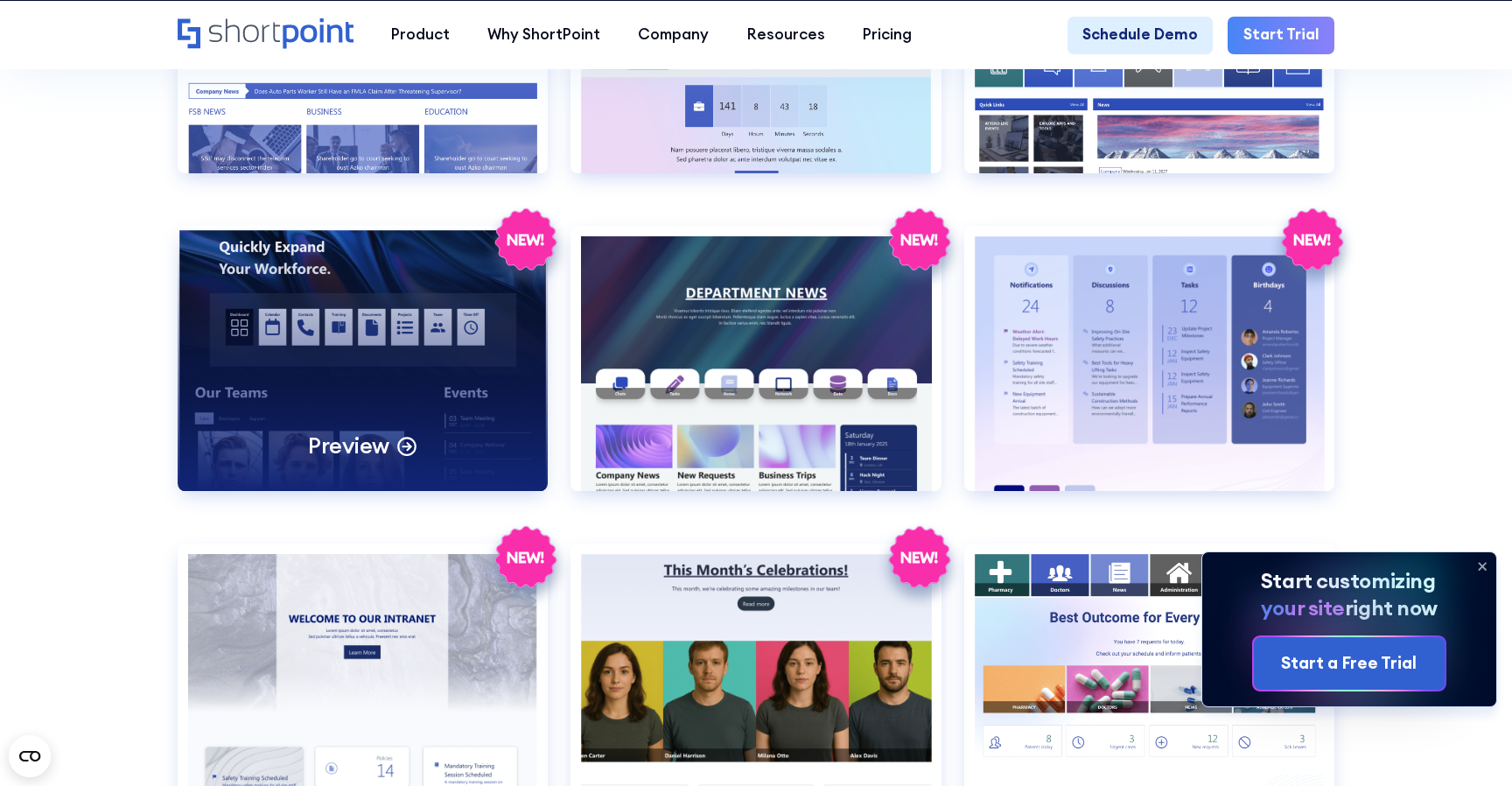
click at [302, 392] on div "Preview" at bounding box center [362, 358] width 370 height 265
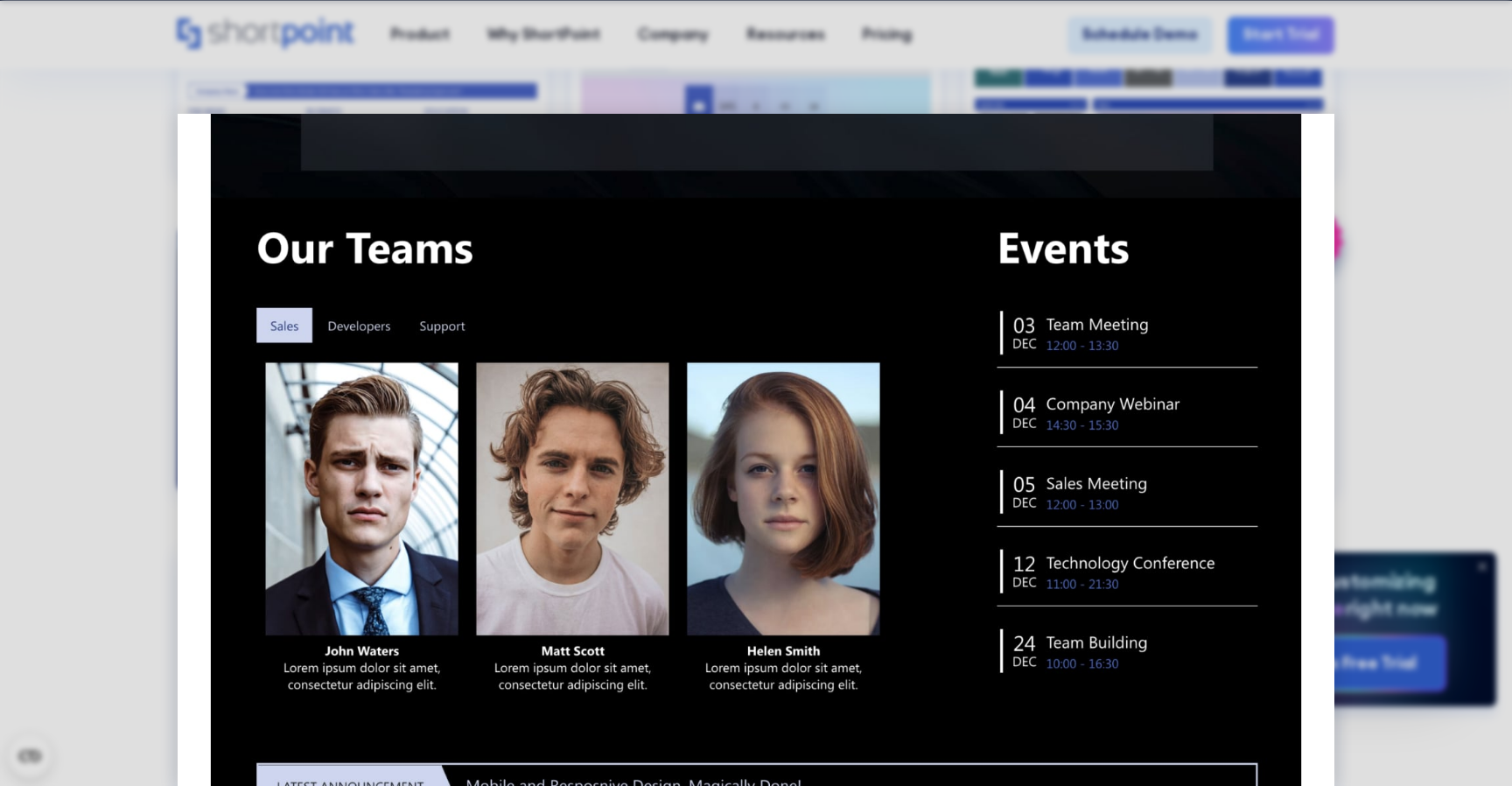
scroll to position [408, 0]
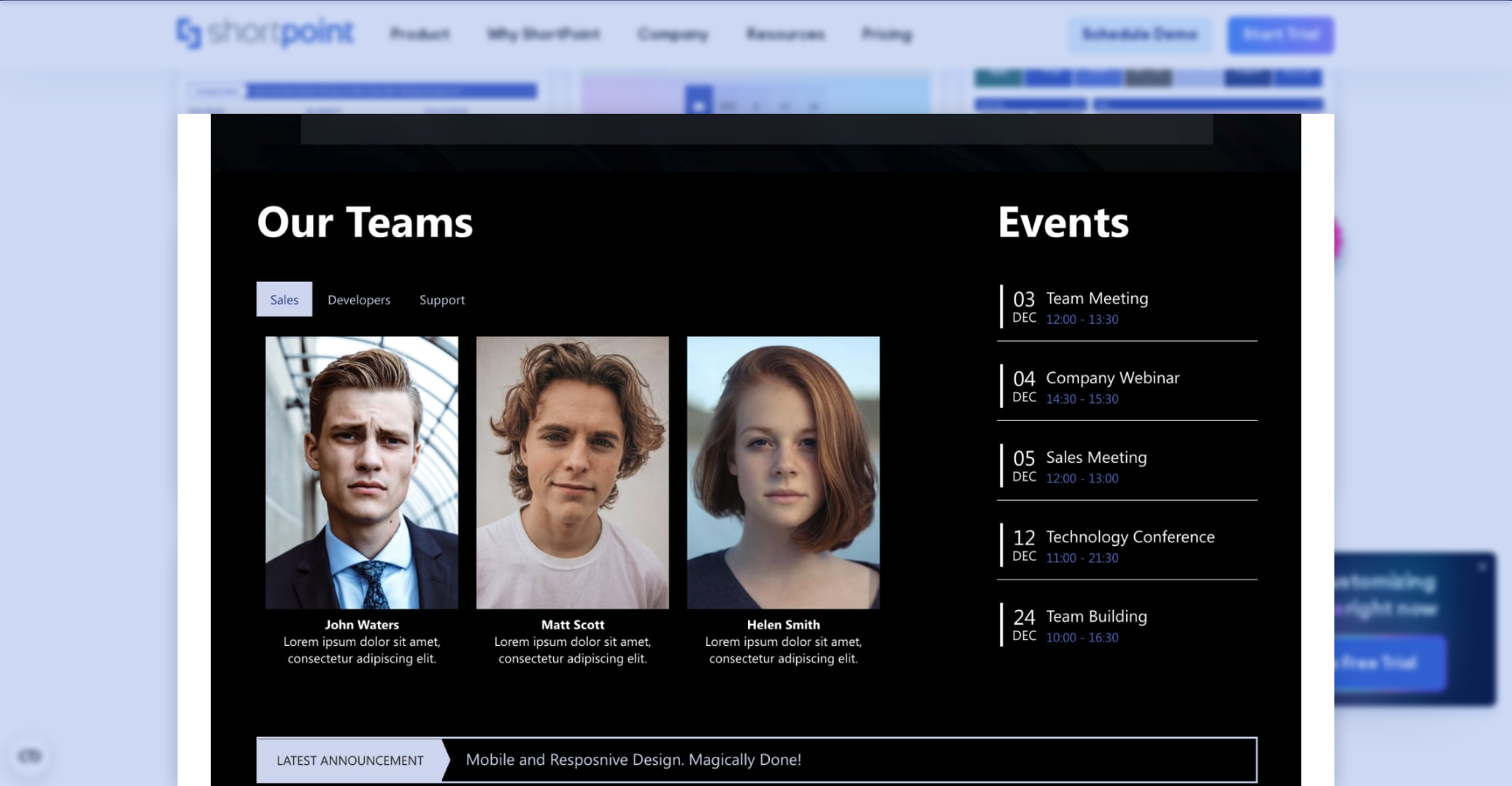
click at [75, 424] on div at bounding box center [756, 393] width 1512 height 786
click at [75, 424] on section "SHAREPOINT INTRANET TEMPLATES Fully customizable SharePoint templates with Shor…" at bounding box center [756, 280] width 1512 height 5563
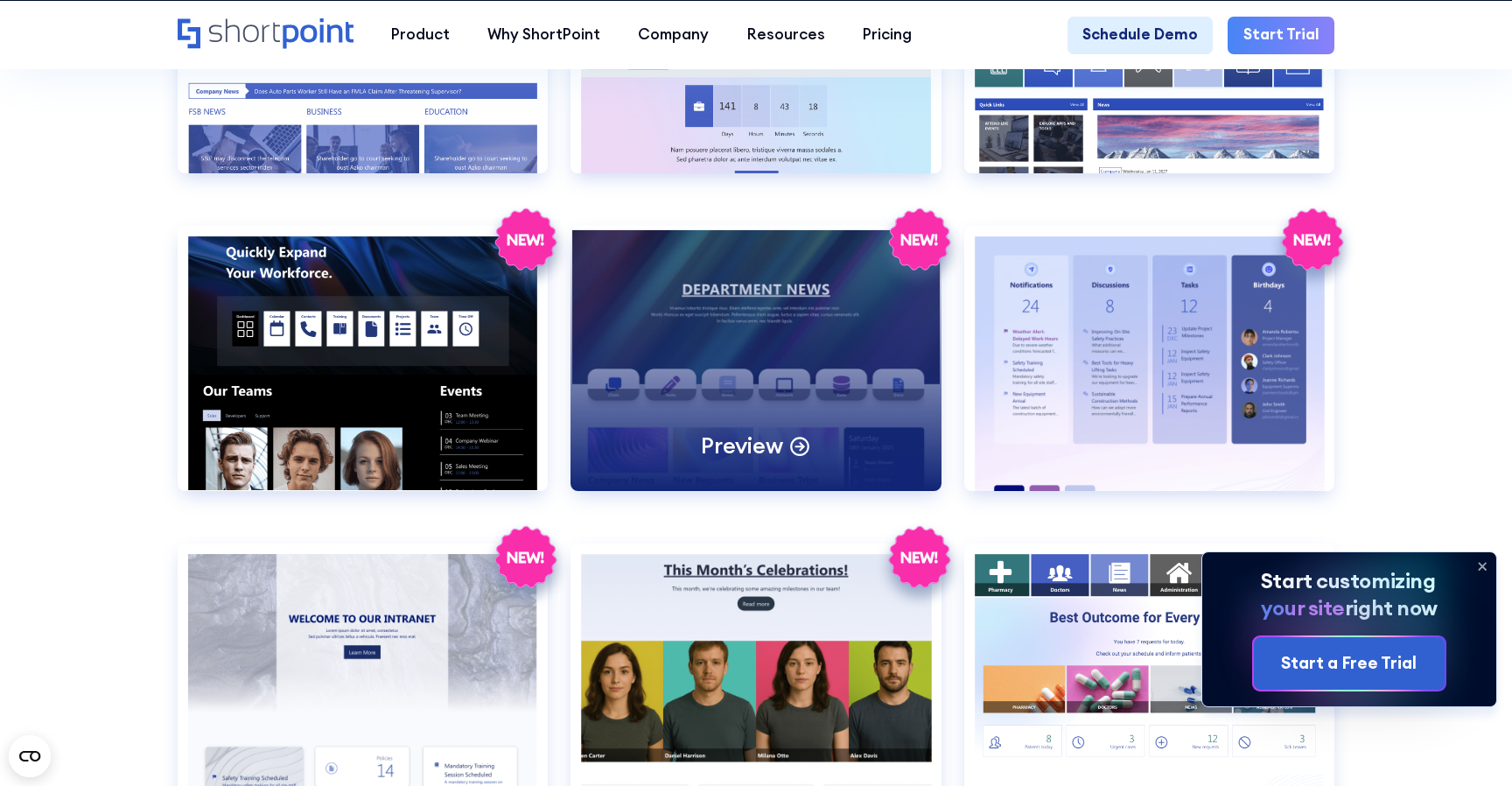
click at [626, 379] on div "Preview" at bounding box center [756, 358] width 370 height 265
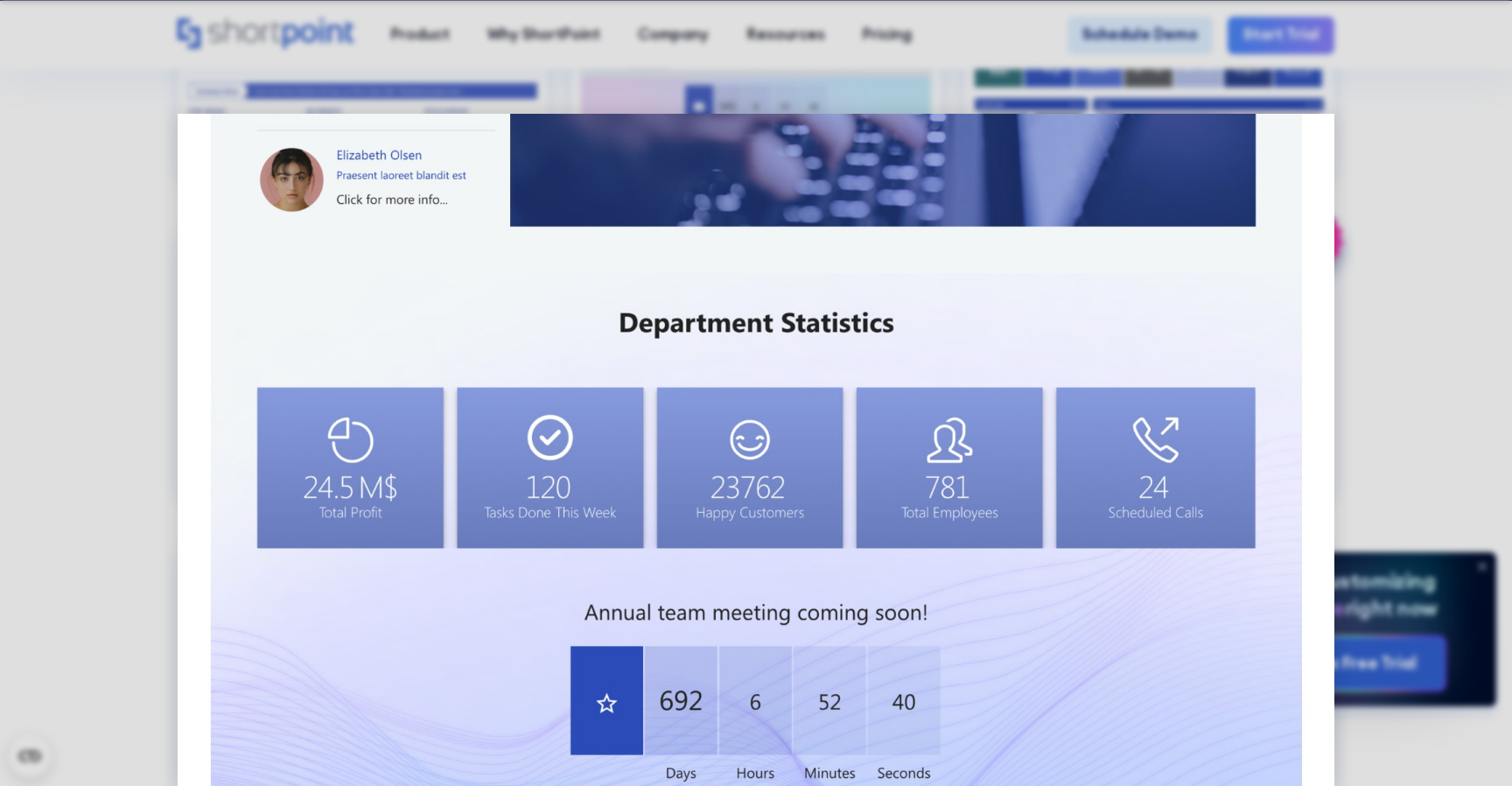
scroll to position [1537, 0]
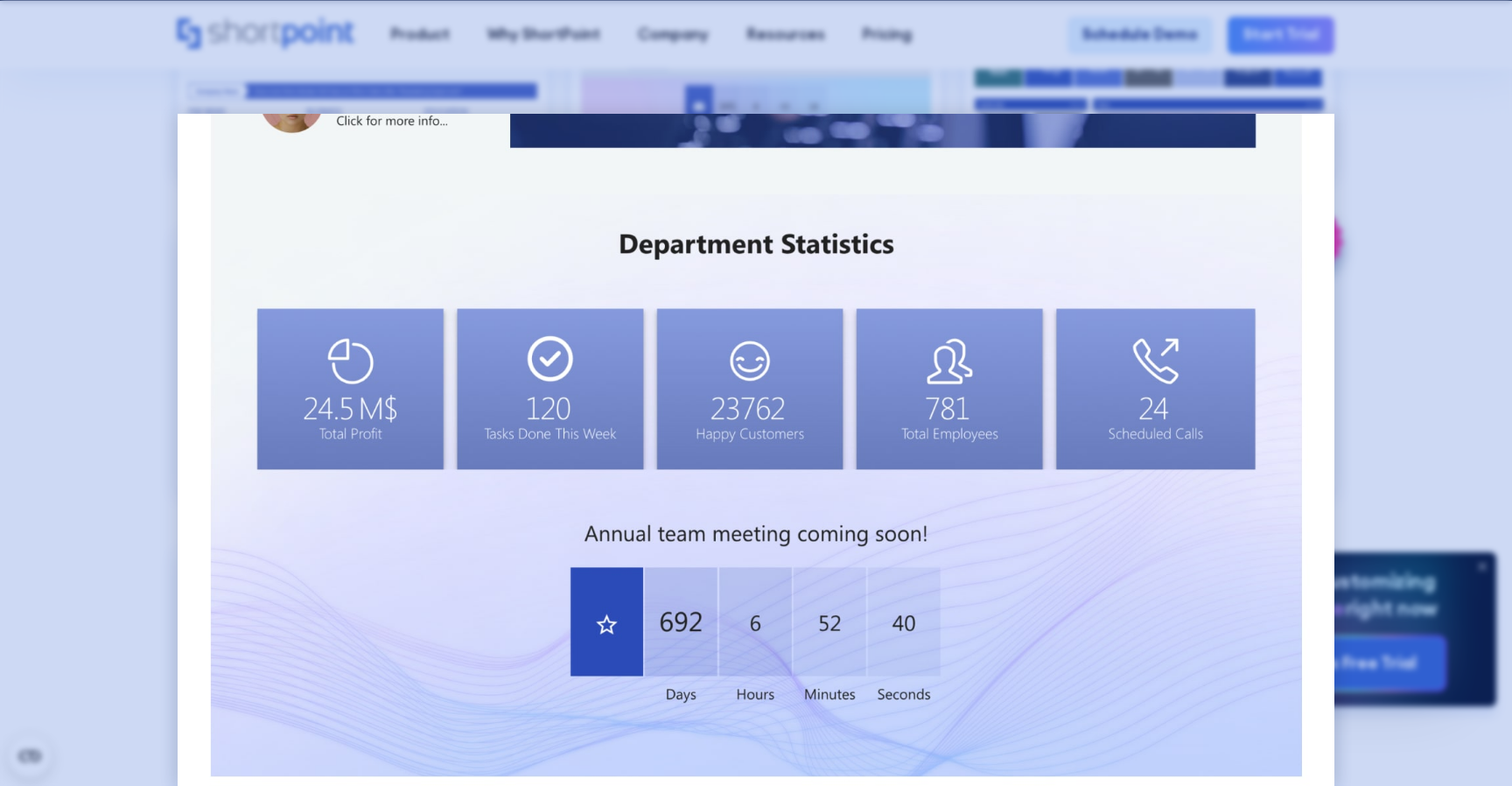
click at [114, 311] on div at bounding box center [756, 393] width 1512 height 786
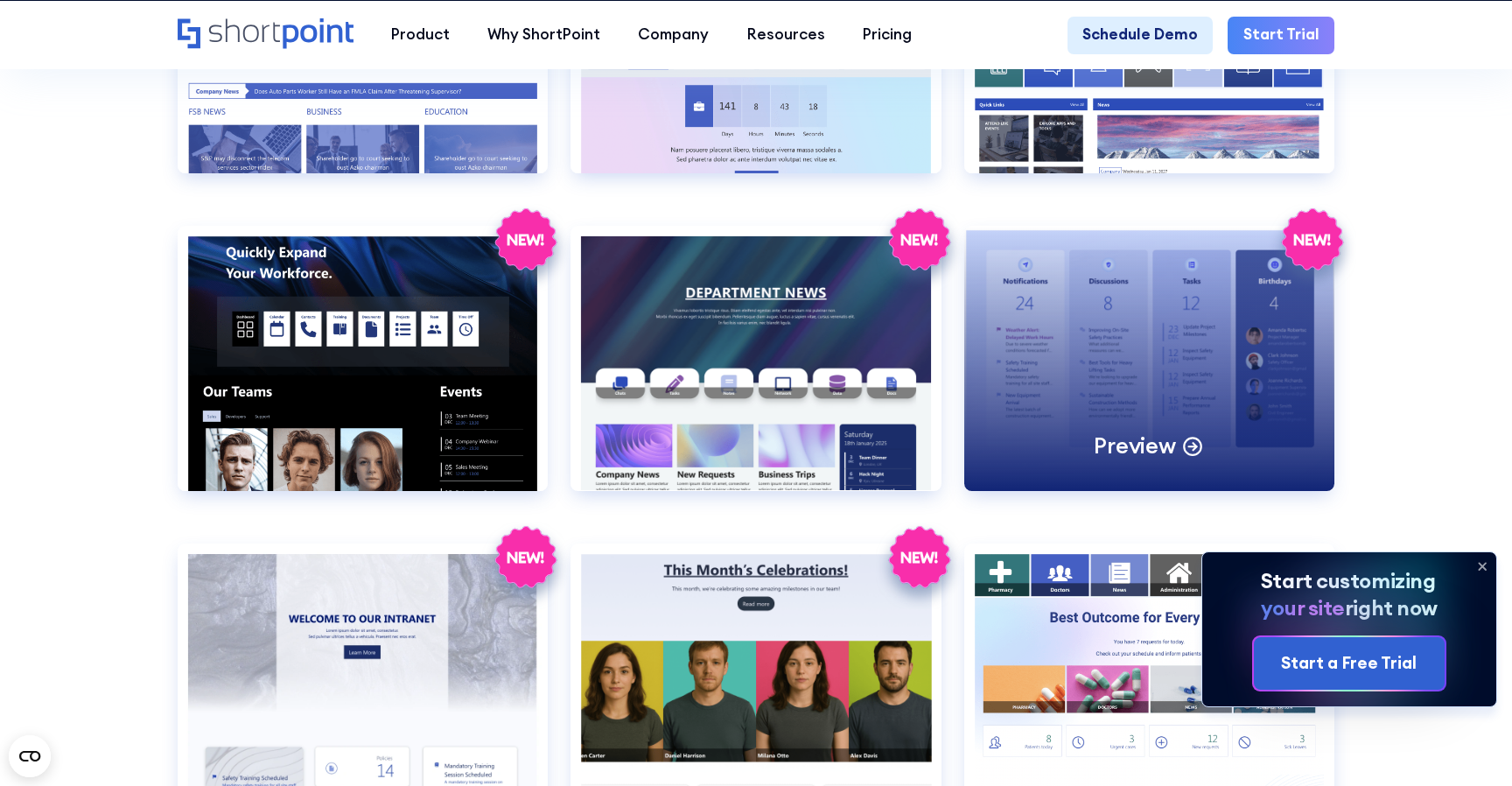
click at [1034, 339] on div "Preview" at bounding box center [1150, 358] width 370 height 265
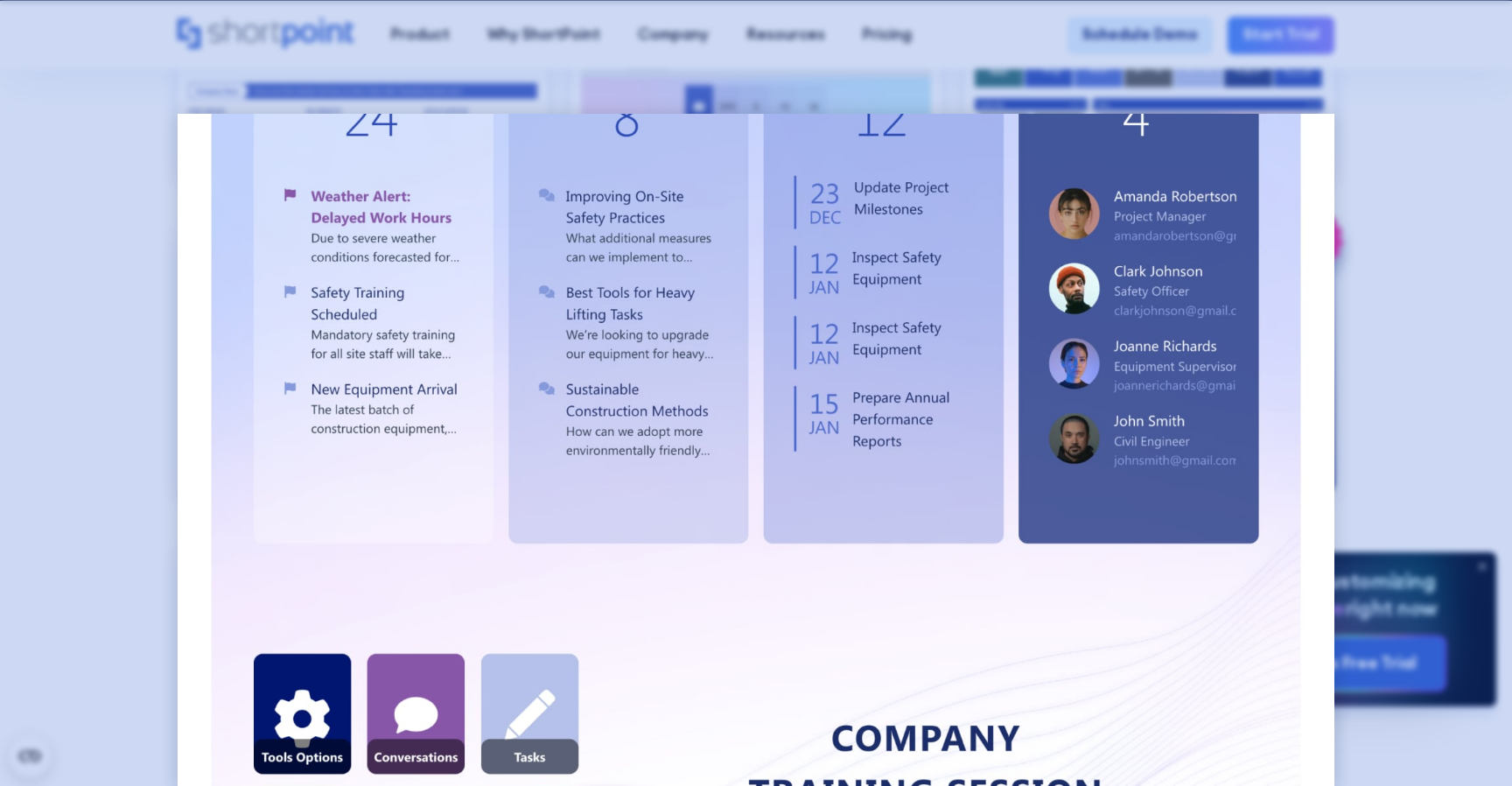
scroll to position [0, 0]
